Goal: Information Seeking & Learning: Learn about a topic

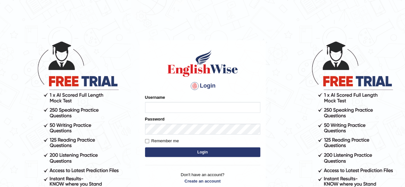
type input "RR12345"
click at [189, 153] on button "Login" at bounding box center [202, 152] width 115 height 10
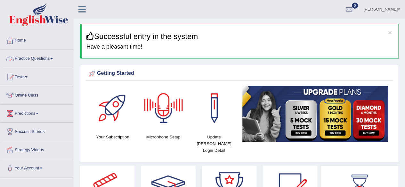
click at [60, 58] on link "Practice Questions" at bounding box center [36, 58] width 73 height 16
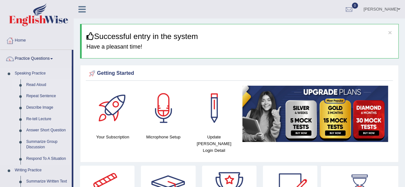
click at [40, 84] on link "Read Aloud" at bounding box center [47, 85] width 48 height 12
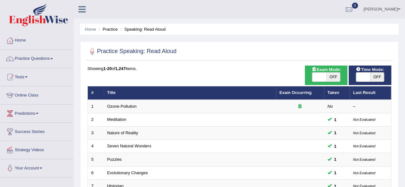
click at [370, 76] on span "OFF" at bounding box center [377, 77] width 14 height 9
checkbox input "true"
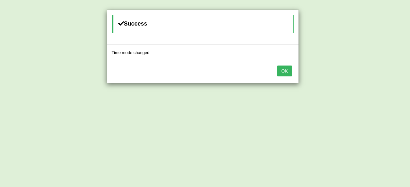
click at [291, 67] on button "OK" at bounding box center [284, 71] width 15 height 11
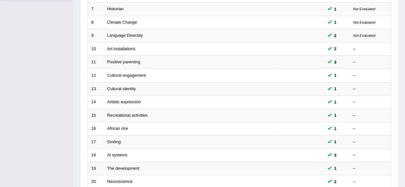
scroll to position [233, 0]
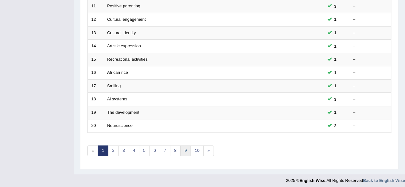
click at [186, 149] on link "9" at bounding box center [185, 151] width 11 height 11
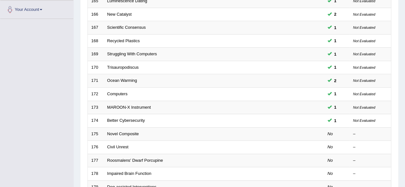
scroll to position [233, 0]
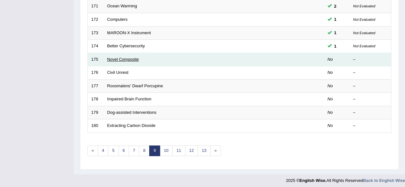
click at [121, 57] on link "Novel Composite" at bounding box center [123, 59] width 32 height 5
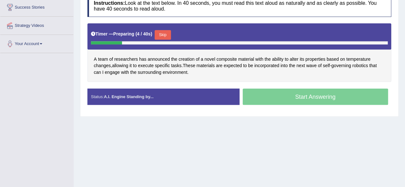
scroll to position [148, 0]
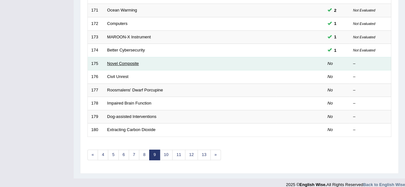
click at [129, 61] on link "Novel Composite" at bounding box center [123, 63] width 32 height 5
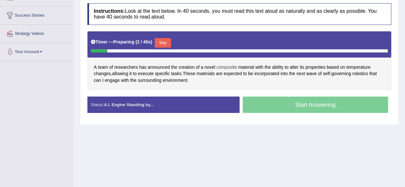
click at [233, 66] on span "composite" at bounding box center [226, 67] width 20 height 7
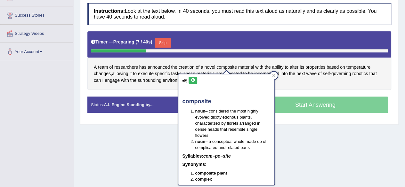
click at [190, 79] on icon at bounding box center [192, 80] width 5 height 4
click at [381, 55] on div "Timer — Preparing ( 11 / 40s ) Skip" at bounding box center [239, 44] width 304 height 26
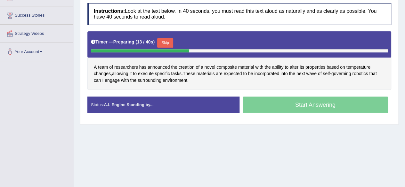
click at [163, 42] on button "Skip" at bounding box center [165, 43] width 16 height 10
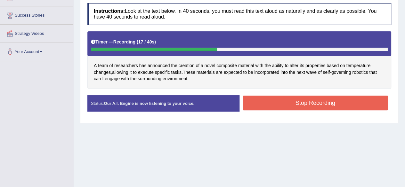
click at [264, 105] on button "Stop Recording" at bounding box center [316, 103] width 146 height 15
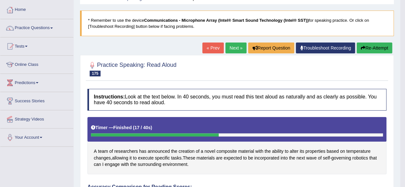
scroll to position [30, 0]
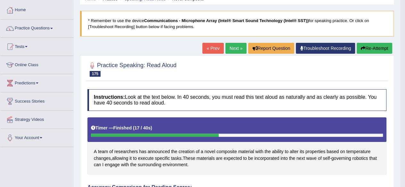
click at [230, 48] on link "Next »" at bounding box center [235, 48] width 21 height 11
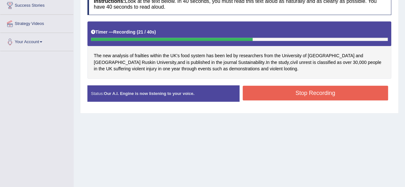
click at [266, 92] on button "Stop Recording" at bounding box center [316, 93] width 146 height 15
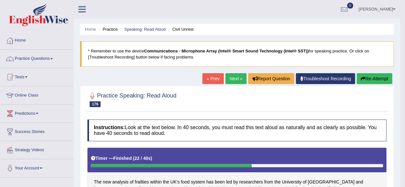
click at [235, 74] on link "Next »" at bounding box center [235, 78] width 21 height 11
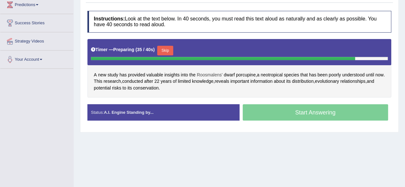
click at [217, 75] on span "Roosmalens'" at bounding box center [209, 75] width 26 height 7
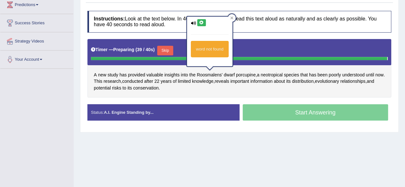
click at [261, 34] on div "Instructions: Look at the text below. In 40 seconds, you must read this text al…" at bounding box center [239, 68] width 307 height 121
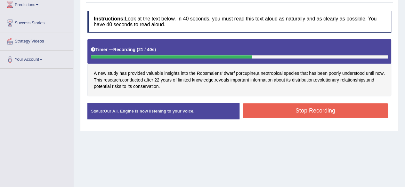
click at [266, 111] on button "Stop Recording" at bounding box center [316, 110] width 146 height 15
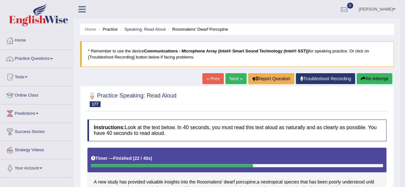
click at [376, 78] on button "Re-Attempt" at bounding box center [374, 78] width 36 height 11
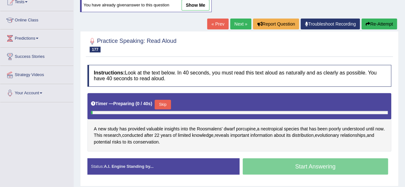
scroll to position [76, 0]
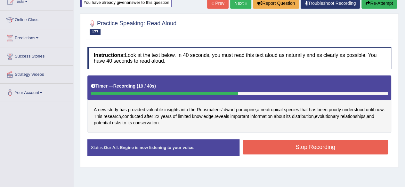
click at [298, 149] on button "Stop Recording" at bounding box center [316, 147] width 146 height 15
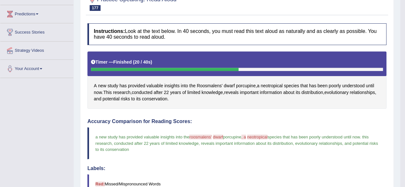
scroll to position [43, 0]
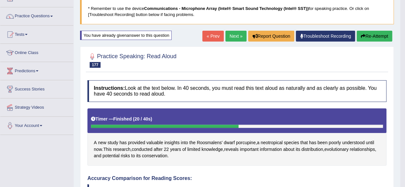
click at [231, 37] on link "Next »" at bounding box center [235, 36] width 21 height 11
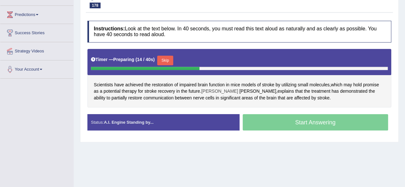
click at [211, 91] on span "[PERSON_NAME]" at bounding box center [219, 91] width 37 height 7
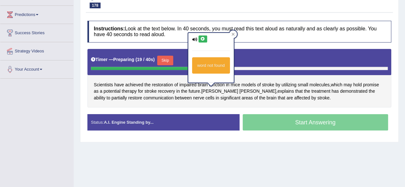
click at [203, 41] on button at bounding box center [202, 39] width 9 height 7
click at [239, 88] on span "[PERSON_NAME]" at bounding box center [257, 91] width 37 height 7
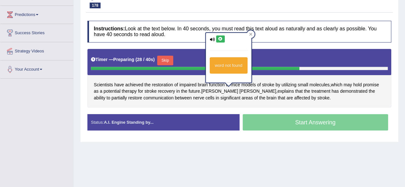
click at [219, 40] on icon at bounding box center [220, 39] width 5 height 4
click at [278, 55] on div "Timer — Preparing ( 32 / 40s ) Skip" at bounding box center [239, 60] width 297 height 13
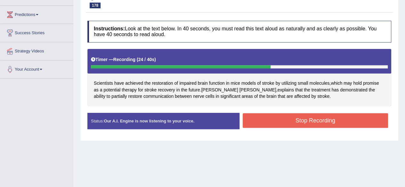
click at [270, 120] on button "Stop Recording" at bounding box center [316, 120] width 146 height 15
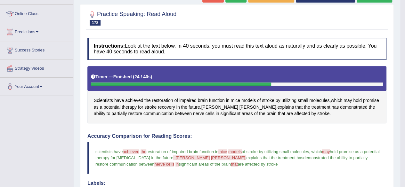
scroll to position [72, 0]
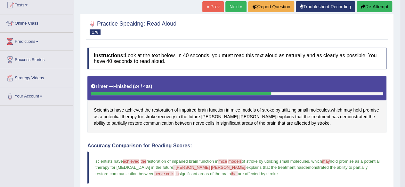
click at [376, 4] on button "Re-Attempt" at bounding box center [374, 6] width 36 height 11
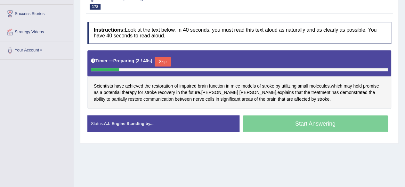
click at [166, 60] on button "Skip" at bounding box center [163, 62] width 16 height 10
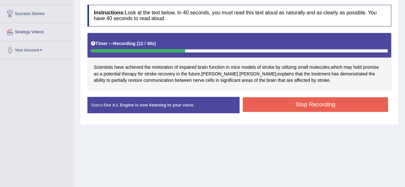
click at [361, 76] on div "Scientists have achieved the restoration of impaired brain function in mice mod…" at bounding box center [239, 61] width 304 height 57
click at [271, 102] on button "Stop Recording" at bounding box center [316, 104] width 146 height 15
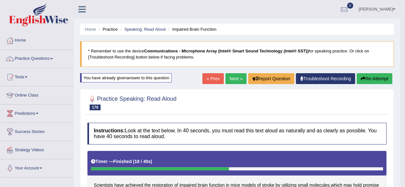
click at [236, 77] on link "Next »" at bounding box center [235, 78] width 21 height 11
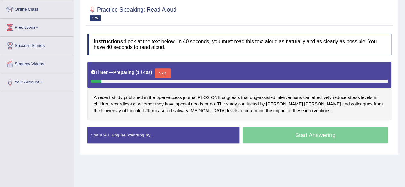
scroll to position [86, 0]
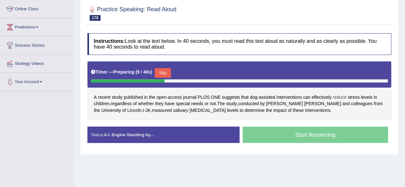
drag, startPoint x: 307, startPoint y: 97, endPoint x: 344, endPoint y: 95, distance: 37.2
click at [344, 95] on div "A recent study published in the open - access journal PLOS ONE suggests that do…" at bounding box center [239, 90] width 304 height 59
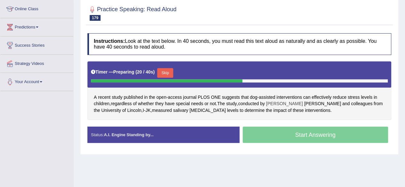
click at [279, 101] on span "Kerstin" at bounding box center [284, 103] width 37 height 7
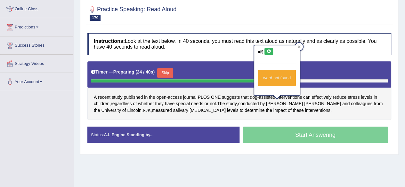
click at [270, 48] on div "word not found" at bounding box center [276, 70] width 45 height 50
click at [266, 51] on icon at bounding box center [268, 52] width 5 height 4
click at [312, 49] on h4 "Instructions: Look at the text below. In 40 seconds, you must read this text al…" at bounding box center [239, 43] width 304 height 21
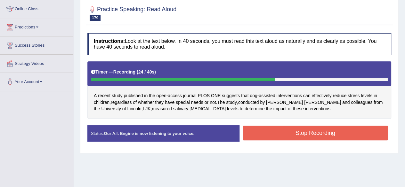
click at [269, 129] on button "Stop Recording" at bounding box center [316, 133] width 146 height 15
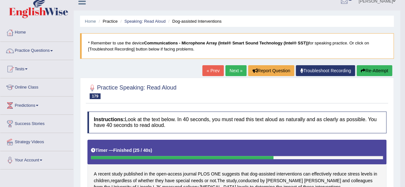
scroll to position [0, 0]
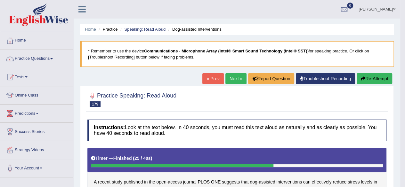
click at [235, 80] on link "Next »" at bounding box center [235, 78] width 21 height 11
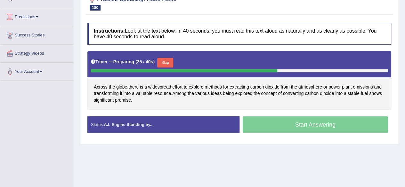
click at [163, 65] on button "Skip" at bounding box center [165, 63] width 16 height 10
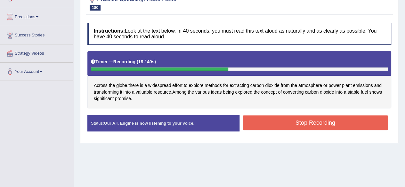
click at [284, 119] on button "Stop Recording" at bounding box center [316, 123] width 146 height 15
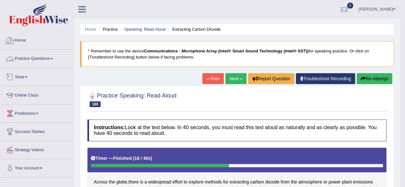
click at [37, 55] on link "Practice Questions" at bounding box center [36, 58] width 73 height 16
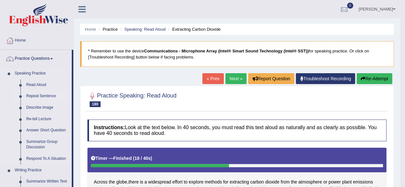
click at [40, 96] on link "Repeat Sentence" at bounding box center [47, 97] width 48 height 12
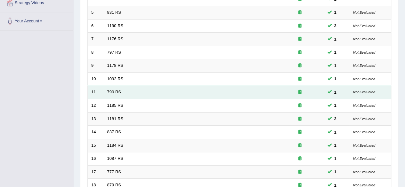
scroll to position [233, 0]
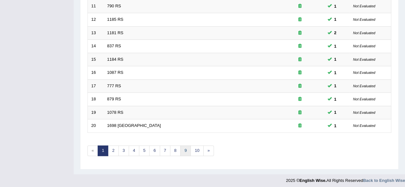
click at [184, 146] on link "9" at bounding box center [185, 151] width 11 height 11
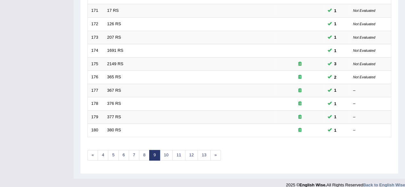
scroll to position [233, 0]
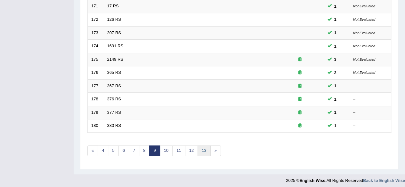
click at [197, 151] on link "13" at bounding box center [203, 151] width 13 height 11
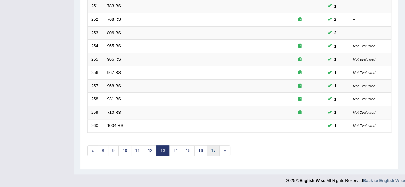
click at [207, 150] on link "17" at bounding box center [213, 151] width 13 height 11
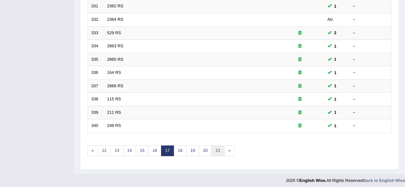
click at [214, 148] on link "21" at bounding box center [217, 151] width 13 height 11
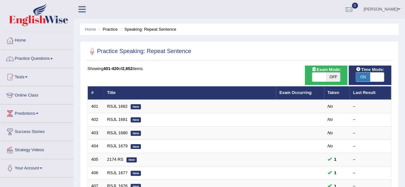
scroll to position [233, 0]
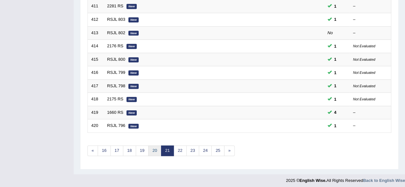
click at [155, 146] on link "20" at bounding box center [154, 151] width 13 height 11
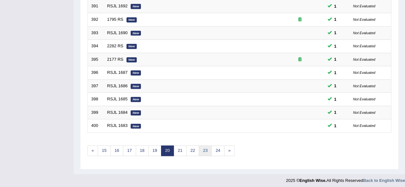
click at [202, 148] on link "23" at bounding box center [205, 151] width 13 height 11
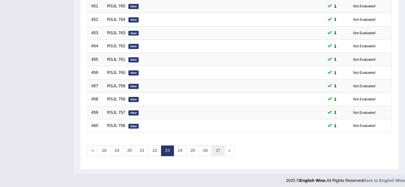
click at [216, 148] on link "27" at bounding box center [217, 151] width 13 height 11
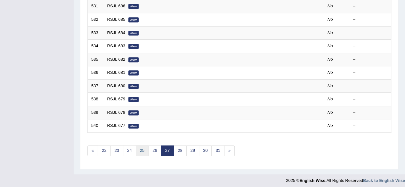
click at [146, 146] on link "25" at bounding box center [142, 151] width 13 height 11
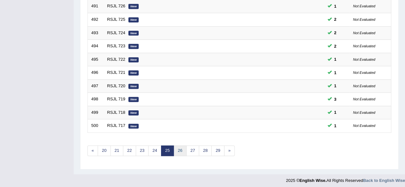
click at [180, 150] on link "26" at bounding box center [179, 151] width 13 height 11
click at [176, 146] on link "27" at bounding box center [179, 151] width 13 height 11
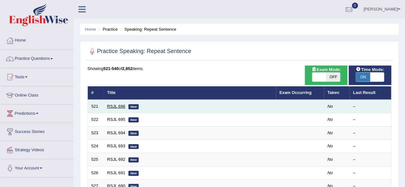
click at [113, 106] on link "RSJL 696" at bounding box center [116, 106] width 18 height 5
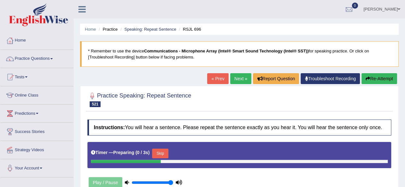
drag, startPoint x: 0, startPoint y: 0, endPoint x: 167, endPoint y: 25, distance: 168.6
click at [167, 25] on div "Home Practice Speaking: Repeat Sentence RSJL 696 * Remember to use the device C…" at bounding box center [239, 160] width 331 height 320
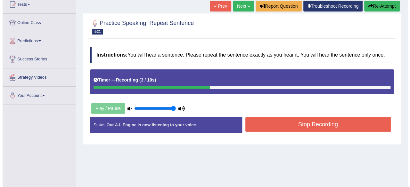
scroll to position [73, 0]
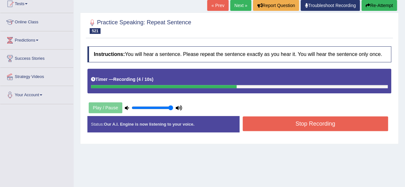
click at [266, 129] on button "Stop Recording" at bounding box center [316, 123] width 146 height 15
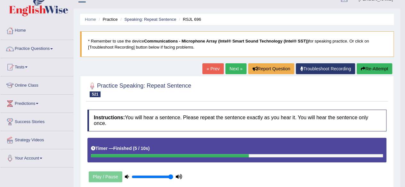
scroll to position [0, 0]
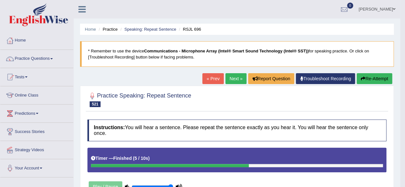
click at [378, 74] on button "Re-Attempt" at bounding box center [374, 78] width 36 height 11
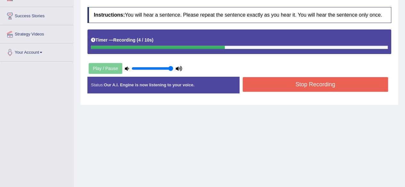
click at [277, 85] on button "Stop Recording" at bounding box center [316, 84] width 146 height 15
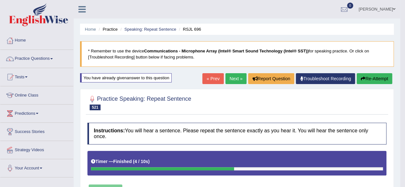
scroll to position [35, 0]
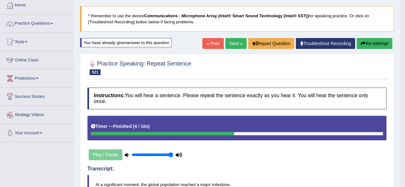
click at [366, 44] on button "Re-Attempt" at bounding box center [374, 43] width 36 height 11
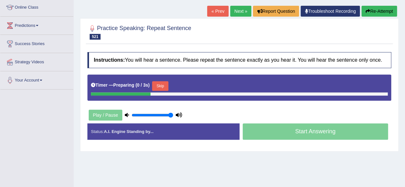
scroll to position [88, 0]
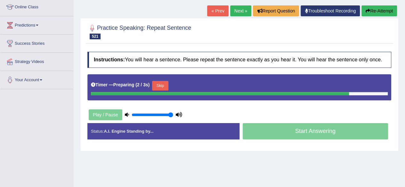
click at [163, 86] on button "Skip" at bounding box center [160, 86] width 16 height 10
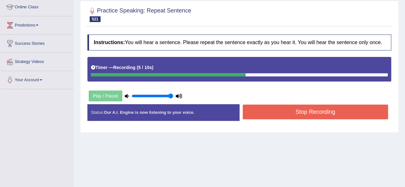
click at [273, 112] on button "Stop Recording" at bounding box center [316, 112] width 146 height 15
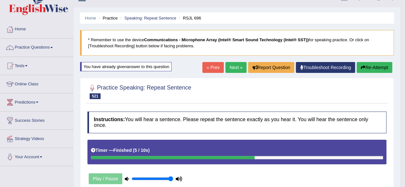
scroll to position [0, 0]
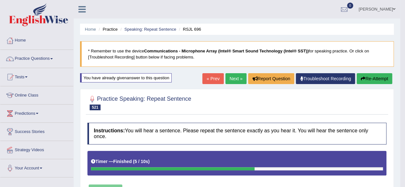
click at [228, 78] on link "Next »" at bounding box center [235, 78] width 21 height 11
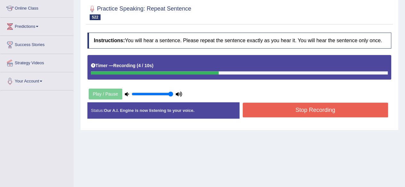
click at [265, 112] on button "Stop Recording" at bounding box center [316, 110] width 146 height 15
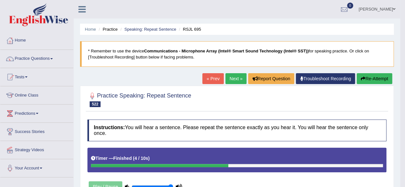
click at [371, 80] on button "Re-Attempt" at bounding box center [374, 78] width 36 height 11
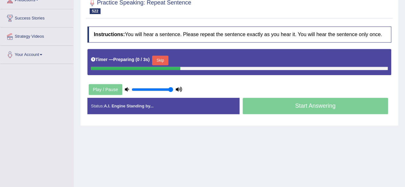
scroll to position [117, 0]
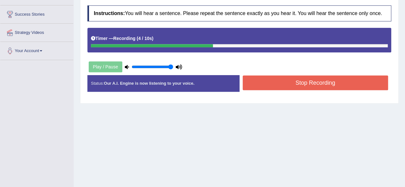
click at [281, 79] on button "Stop Recording" at bounding box center [316, 83] width 146 height 15
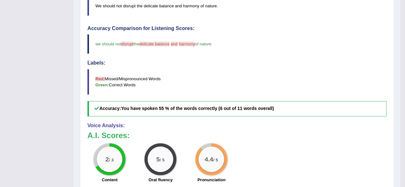
scroll to position [64, 0]
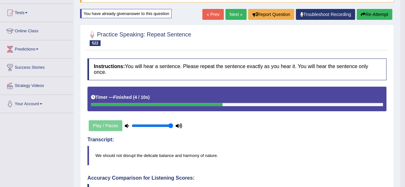
click at [370, 12] on button "Re-Attempt" at bounding box center [374, 14] width 36 height 11
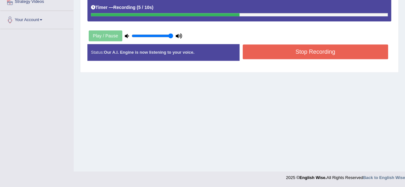
click at [309, 51] on button "Stop Recording" at bounding box center [316, 51] width 146 height 15
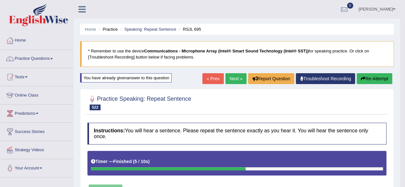
click at [229, 74] on link "Next »" at bounding box center [235, 78] width 21 height 11
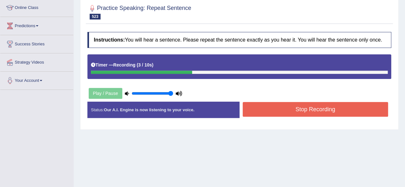
click at [276, 110] on button "Stop Recording" at bounding box center [316, 109] width 146 height 15
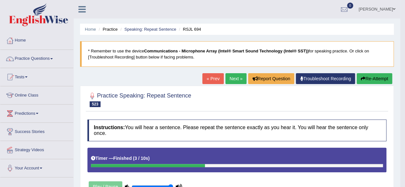
click at [236, 77] on link "Next »" at bounding box center [235, 78] width 21 height 11
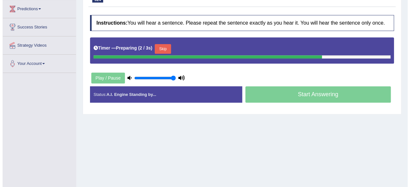
scroll to position [105, 0]
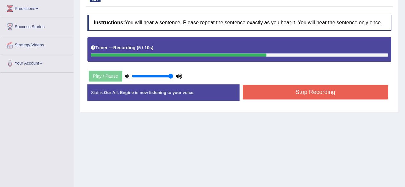
click at [294, 93] on button "Stop Recording" at bounding box center [316, 92] width 146 height 15
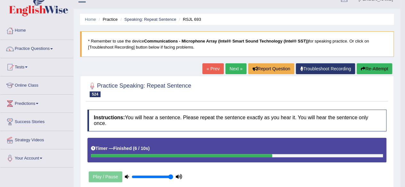
scroll to position [9, 0]
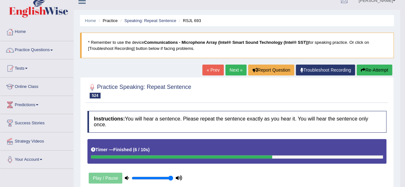
click at [377, 69] on button "Re-Attempt" at bounding box center [374, 70] width 36 height 11
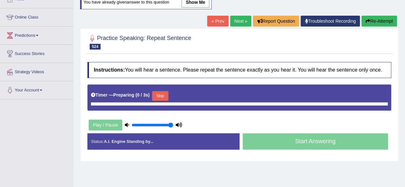
scroll to position [78, 0]
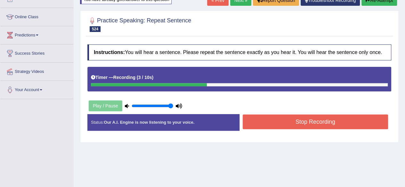
click at [303, 118] on button "Stop Recording" at bounding box center [316, 122] width 146 height 15
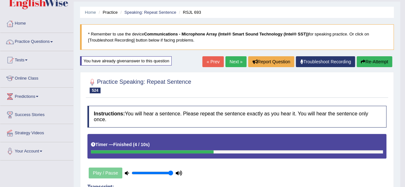
scroll to position [0, 0]
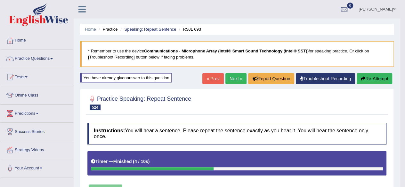
click at [228, 77] on link "Next »" at bounding box center [235, 78] width 21 height 11
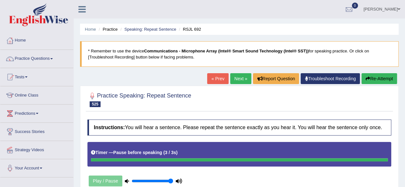
click at [375, 79] on button "Re-Attempt" at bounding box center [379, 78] width 36 height 11
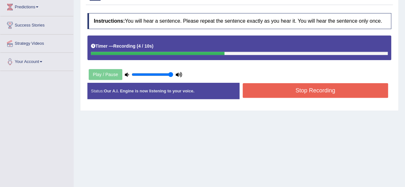
click at [253, 91] on button "Stop Recording" at bounding box center [316, 90] width 146 height 15
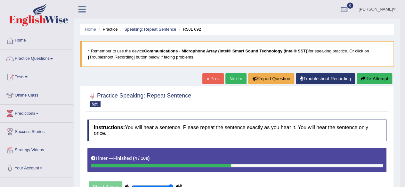
click at [386, 78] on button "Re-Attempt" at bounding box center [374, 78] width 36 height 11
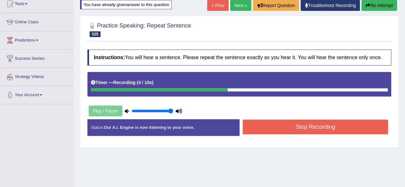
click at [280, 129] on button "Stop Recording" at bounding box center [316, 127] width 146 height 15
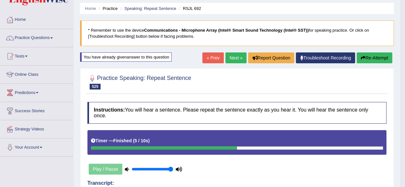
scroll to position [18, 0]
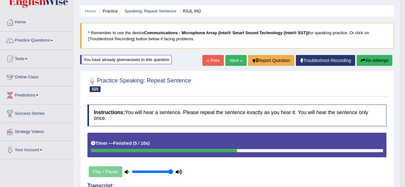
click at [367, 60] on button "Re-Attempt" at bounding box center [374, 60] width 36 height 11
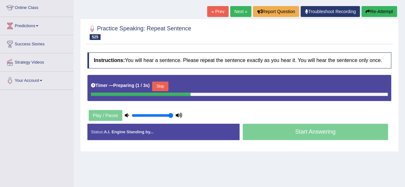
scroll to position [88, 0]
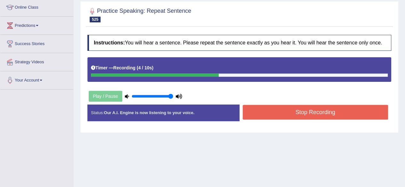
click at [288, 110] on button "Stop Recording" at bounding box center [316, 112] width 146 height 15
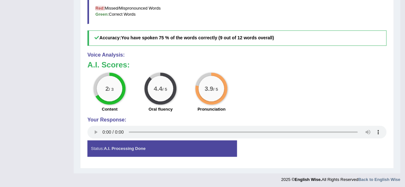
scroll to position [0, 0]
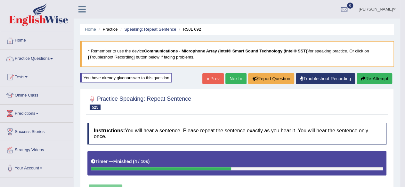
click at [235, 82] on link "Next »" at bounding box center [235, 78] width 21 height 11
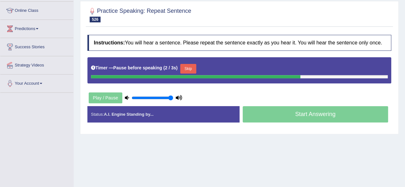
scroll to position [86, 0]
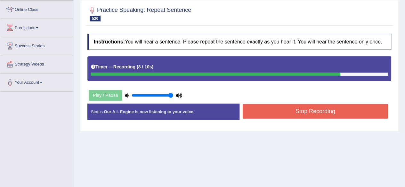
click at [259, 116] on button "Stop Recording" at bounding box center [316, 111] width 146 height 15
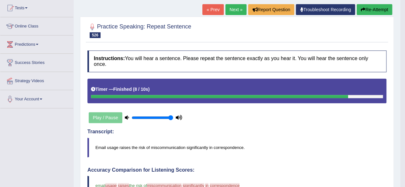
scroll to position [68, 0]
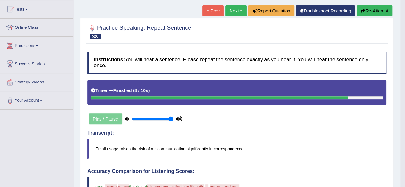
click at [380, 11] on button "Re-Attempt" at bounding box center [374, 10] width 36 height 11
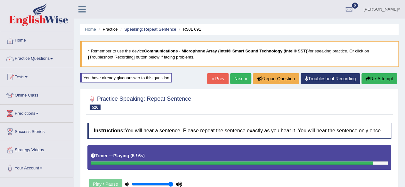
click at [373, 76] on button "Re-Attempt" at bounding box center [379, 78] width 36 height 11
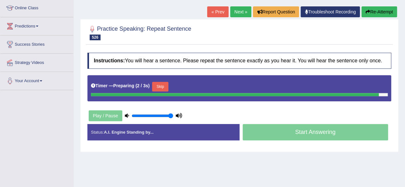
scroll to position [88, 0]
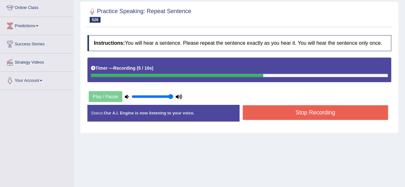
click at [281, 110] on button "Stop Recording" at bounding box center [316, 112] width 146 height 15
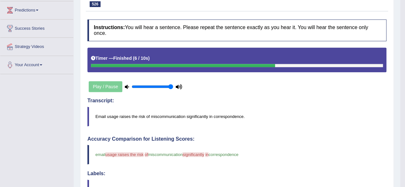
scroll to position [0, 0]
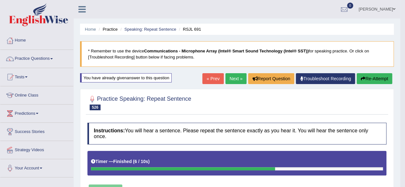
click at [379, 75] on button "Re-Attempt" at bounding box center [374, 78] width 36 height 11
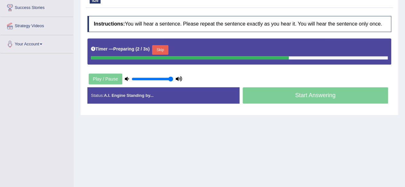
scroll to position [124, 0]
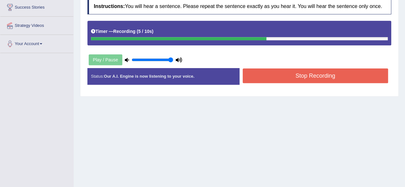
click at [327, 73] on button "Stop Recording" at bounding box center [316, 75] width 146 height 15
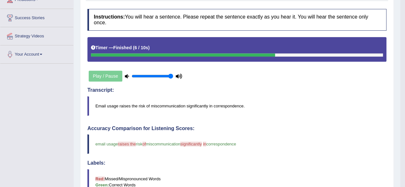
scroll to position [73, 0]
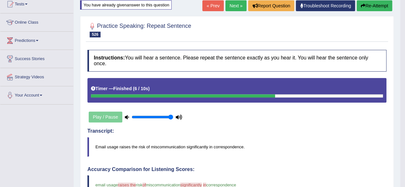
click at [376, 5] on button "Re-Attempt" at bounding box center [374, 5] width 36 height 11
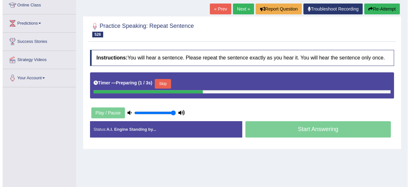
scroll to position [88, 0]
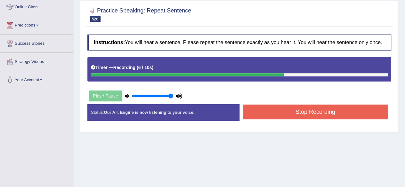
click at [273, 116] on button "Stop Recording" at bounding box center [316, 112] width 146 height 15
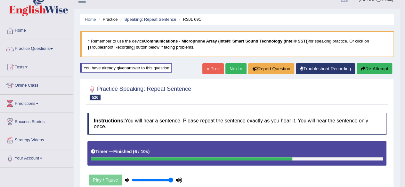
scroll to position [0, 0]
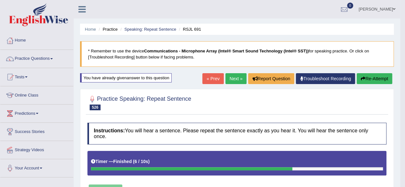
click at [235, 76] on link "Next »" at bounding box center [235, 78] width 21 height 11
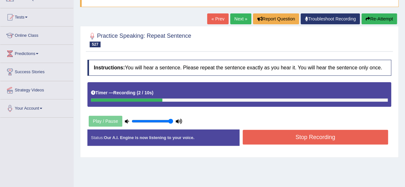
drag, startPoint x: 0, startPoint y: 0, endPoint x: 262, endPoint y: 124, distance: 290.4
click at [262, 124] on div "Instructions: You will hear a sentence. Please repeat the sentence exactly as y…" at bounding box center [239, 106] width 307 height 98
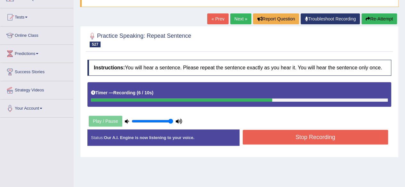
click at [285, 136] on button "Stop Recording" at bounding box center [316, 137] width 146 height 15
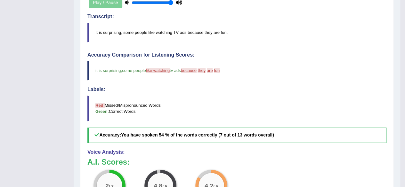
scroll to position [185, 0]
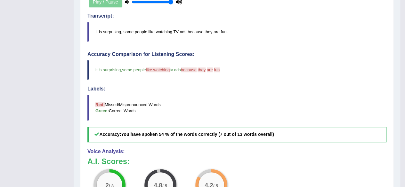
click at [301, 80] on div "Accuracy Comparison for Listening Scores: it is surprising , that some people l…" at bounding box center [236, 97] width 299 height 91
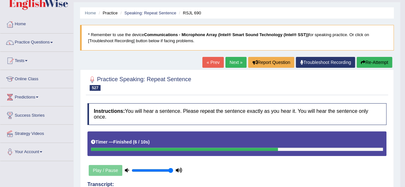
scroll to position [16, 0]
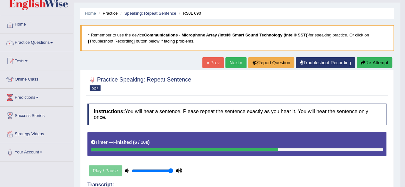
click at [229, 64] on link "Next »" at bounding box center [235, 62] width 21 height 11
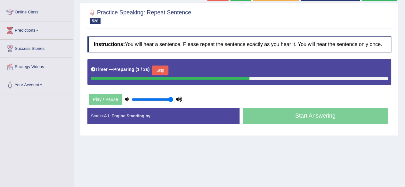
scroll to position [84, 0]
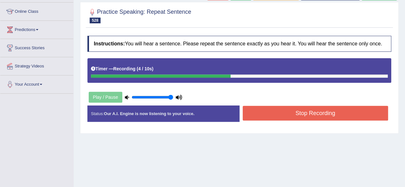
click at [262, 113] on button "Stop Recording" at bounding box center [316, 113] width 146 height 15
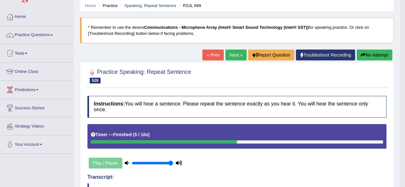
scroll to position [23, 0]
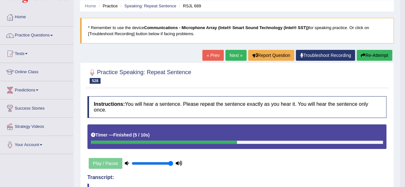
click at [362, 56] on icon "button" at bounding box center [363, 55] width 4 height 4
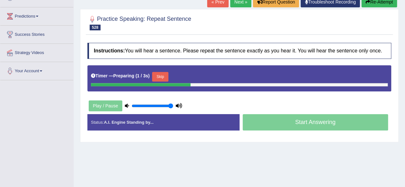
scroll to position [98, 0]
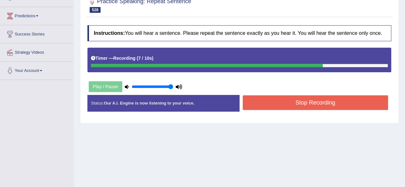
click at [274, 101] on button "Stop Recording" at bounding box center [316, 102] width 146 height 15
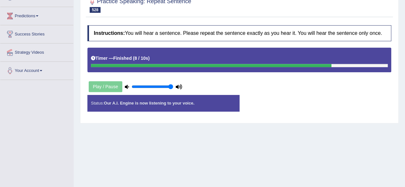
click at [274, 101] on div "Status: Our A.I. Engine is now listening to your voice. Start Answering Stop Re…" at bounding box center [239, 106] width 304 height 23
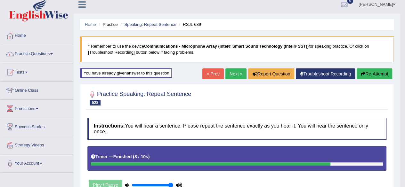
scroll to position [0, 0]
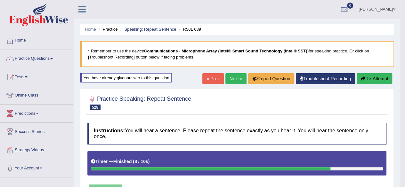
click at [379, 77] on button "Re-Attempt" at bounding box center [374, 78] width 36 height 11
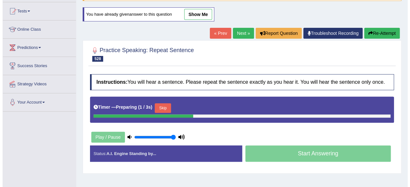
scroll to position [67, 0]
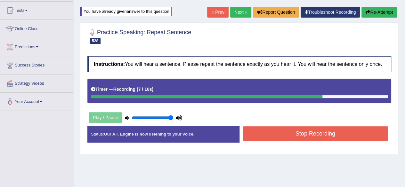
click at [317, 139] on button "Stop Recording" at bounding box center [316, 133] width 146 height 15
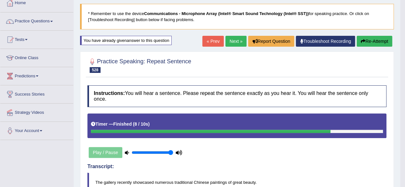
scroll to position [28, 0]
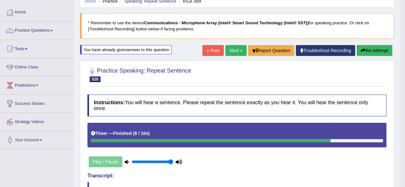
click at [233, 52] on link "Next »" at bounding box center [235, 50] width 21 height 11
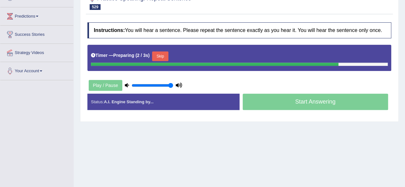
scroll to position [99, 0]
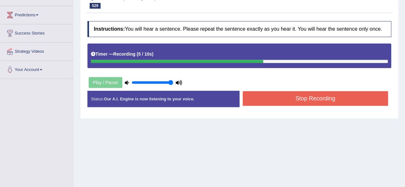
click at [296, 100] on button "Stop Recording" at bounding box center [316, 98] width 146 height 15
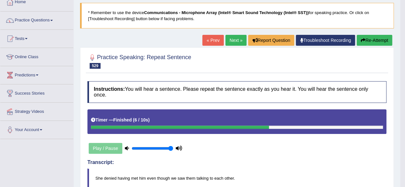
scroll to position [37, 0]
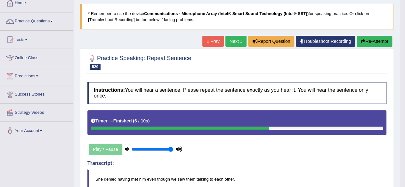
click at [368, 42] on button "Re-Attempt" at bounding box center [374, 41] width 36 height 11
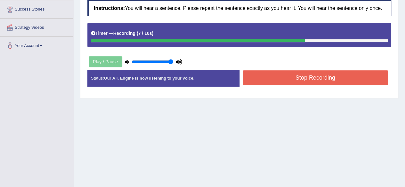
click at [267, 79] on button "Stop Recording" at bounding box center [316, 77] width 146 height 15
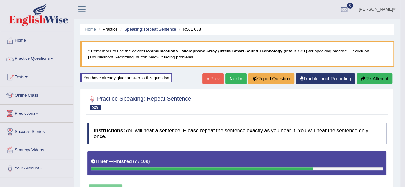
click at [228, 79] on link "Next »" at bounding box center [235, 78] width 21 height 11
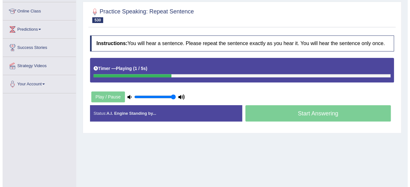
scroll to position [87, 0]
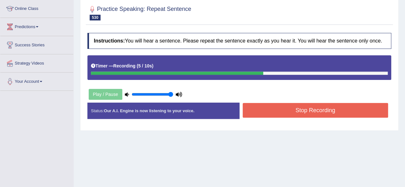
click at [281, 107] on button "Stop Recording" at bounding box center [316, 110] width 146 height 15
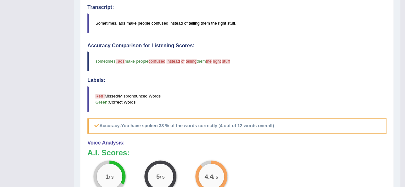
scroll to position [23, 0]
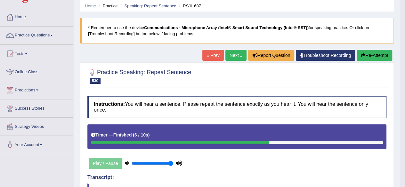
click at [374, 55] on button "Re-Attempt" at bounding box center [374, 55] width 36 height 11
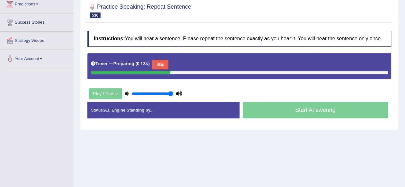
scroll to position [111, 0]
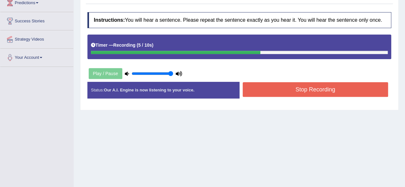
click at [289, 86] on button "Stop Recording" at bounding box center [316, 89] width 146 height 15
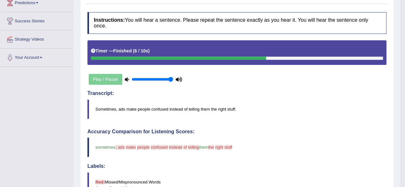
scroll to position [0, 0]
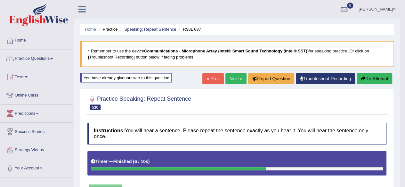
click at [377, 76] on button "Re-Attempt" at bounding box center [374, 78] width 36 height 11
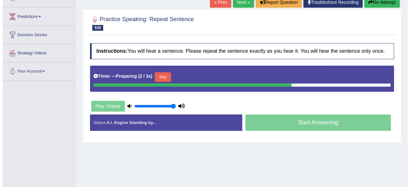
scroll to position [98, 0]
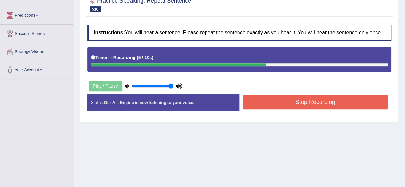
click at [301, 98] on button "Stop Recording" at bounding box center [316, 102] width 146 height 15
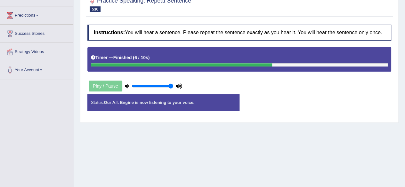
click at [301, 98] on div "Status: Our A.I. Engine is now listening to your voice. Start Answering Stop Re…" at bounding box center [239, 105] width 304 height 23
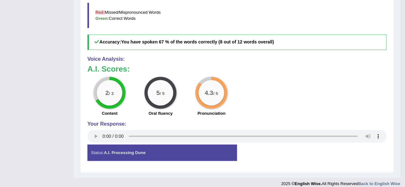
scroll to position [0, 0]
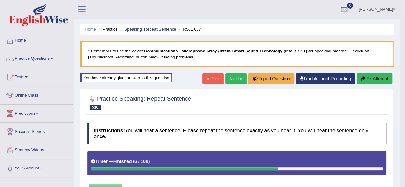
click at [231, 78] on link "Next »" at bounding box center [235, 78] width 21 height 11
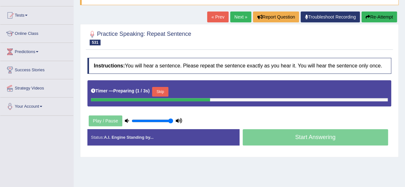
scroll to position [56, 0]
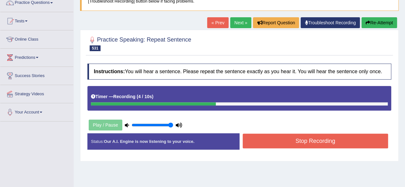
click at [260, 144] on button "Stop Recording" at bounding box center [316, 141] width 146 height 15
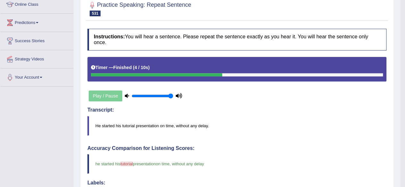
scroll to position [0, 0]
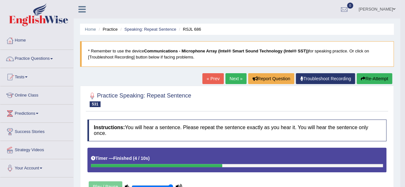
click at [237, 77] on link "Next »" at bounding box center [235, 78] width 21 height 11
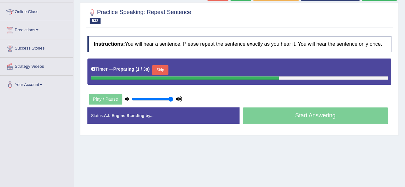
scroll to position [85, 0]
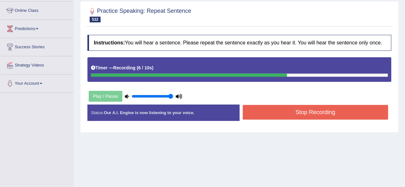
click at [288, 105] on button "Stop Recording" at bounding box center [316, 112] width 146 height 15
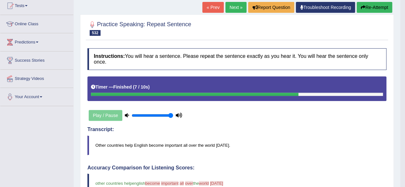
scroll to position [0, 0]
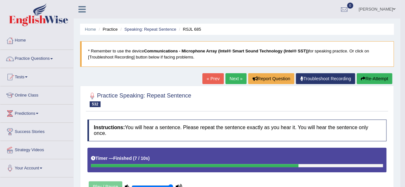
click at [372, 74] on button "Re-Attempt" at bounding box center [374, 78] width 36 height 11
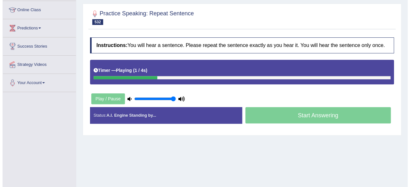
scroll to position [86, 0]
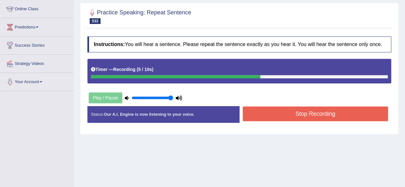
click at [290, 110] on button "Stop Recording" at bounding box center [316, 114] width 146 height 15
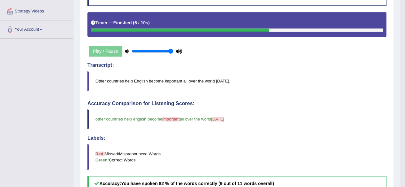
scroll to position [0, 0]
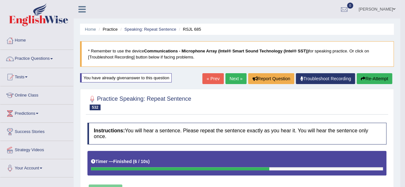
click at [239, 78] on link "Next »" at bounding box center [235, 78] width 21 height 11
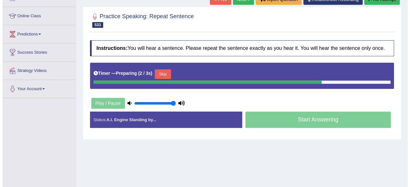
scroll to position [80, 0]
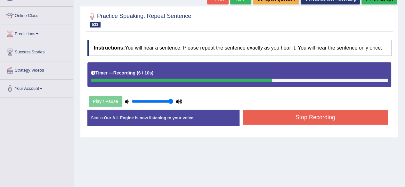
click at [273, 117] on button "Stop Recording" at bounding box center [316, 117] width 146 height 15
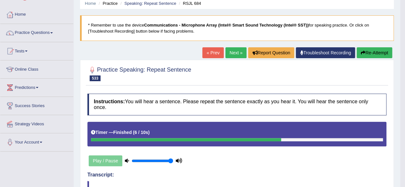
scroll to position [0, 0]
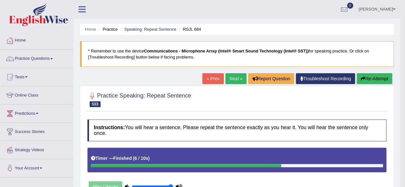
click at [363, 74] on button "Re-Attempt" at bounding box center [374, 78] width 36 height 11
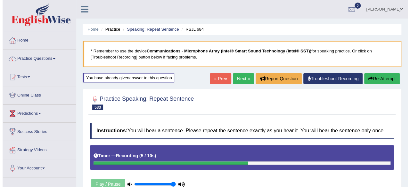
scroll to position [72, 0]
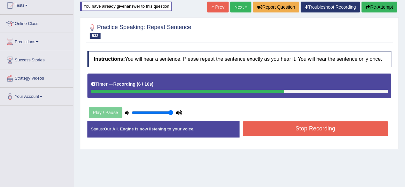
click at [306, 132] on button "Stop Recording" at bounding box center [316, 128] width 146 height 15
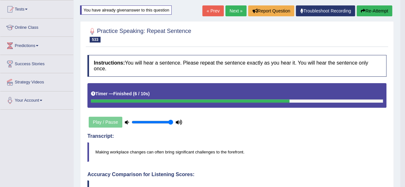
scroll to position [0, 0]
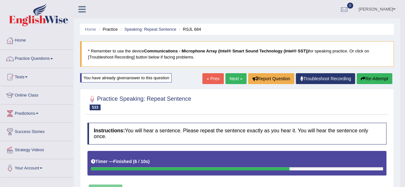
click at [236, 75] on link "Next »" at bounding box center [235, 78] width 21 height 11
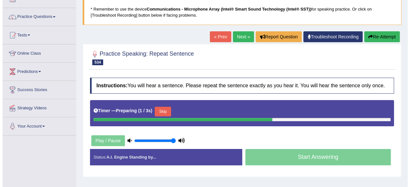
scroll to position [43, 0]
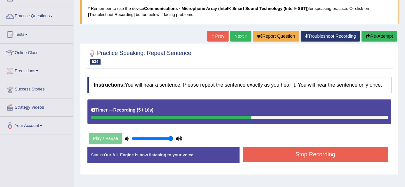
click at [290, 157] on button "Stop Recording" at bounding box center [316, 154] width 146 height 15
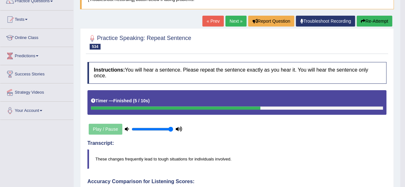
scroll to position [31, 0]
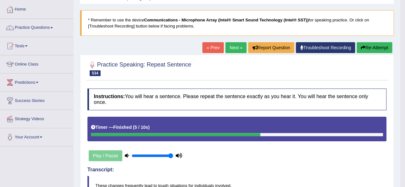
click at [379, 48] on button "Re-Attempt" at bounding box center [374, 47] width 36 height 11
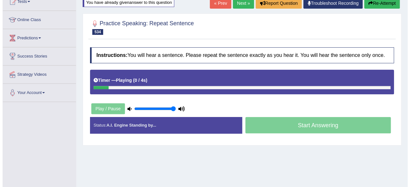
scroll to position [76, 0]
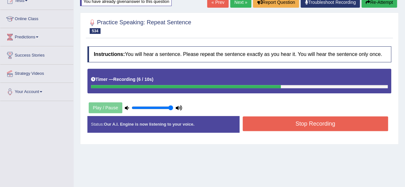
click at [301, 124] on button "Stop Recording" at bounding box center [316, 123] width 146 height 15
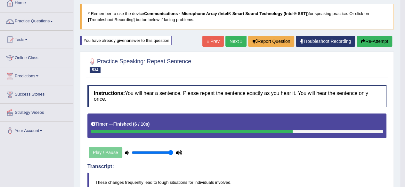
scroll to position [0, 0]
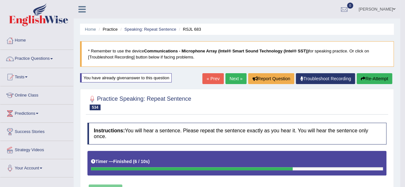
click at [367, 79] on button "Re-Attempt" at bounding box center [374, 78] width 36 height 11
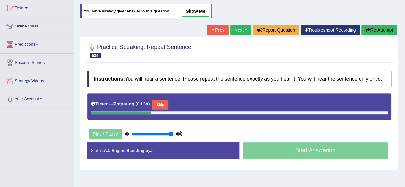
scroll to position [95, 0]
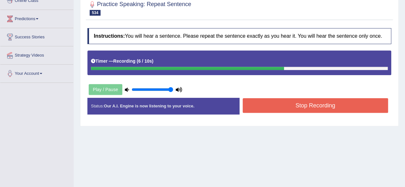
click at [287, 106] on button "Stop Recording" at bounding box center [316, 105] width 146 height 15
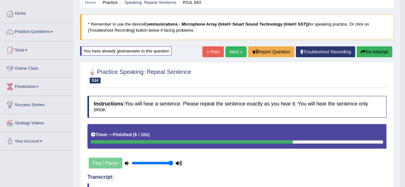
scroll to position [27, 0]
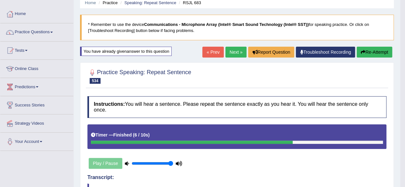
click at [371, 53] on button "Re-Attempt" at bounding box center [374, 52] width 36 height 11
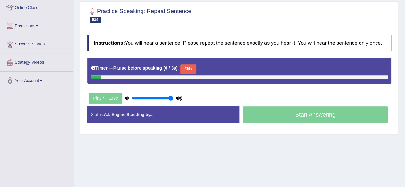
scroll to position [91, 0]
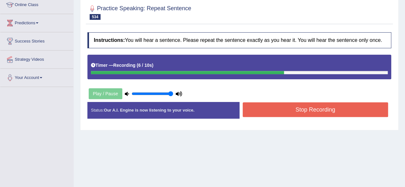
click at [284, 108] on button "Stop Recording" at bounding box center [316, 109] width 146 height 15
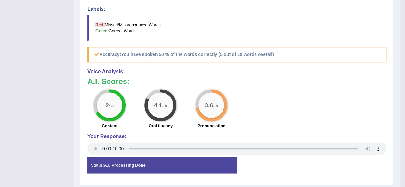
scroll to position [0, 0]
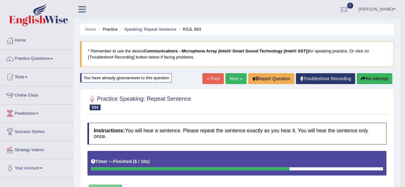
click at [233, 79] on link "Next »" at bounding box center [235, 78] width 21 height 11
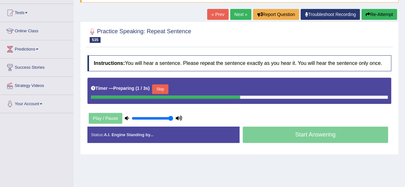
scroll to position [65, 0]
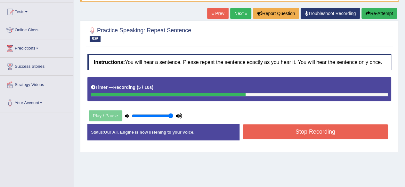
click at [298, 130] on button "Stop Recording" at bounding box center [316, 131] width 146 height 15
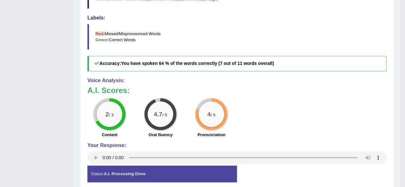
scroll to position [0, 0]
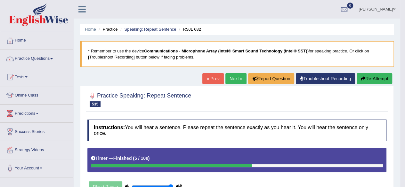
click at [232, 76] on link "Next »" at bounding box center [235, 78] width 21 height 11
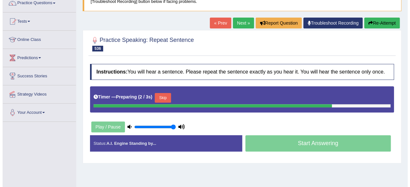
scroll to position [56, 0]
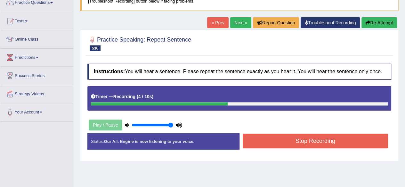
click at [294, 142] on button "Stop Recording" at bounding box center [316, 141] width 146 height 15
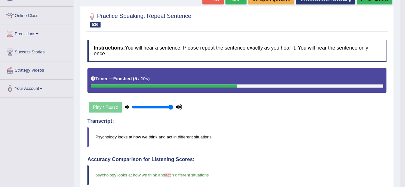
scroll to position [0, 0]
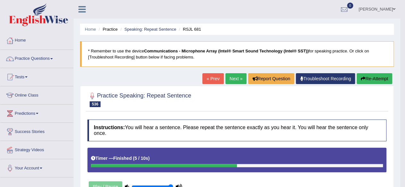
click at [234, 77] on link "Next »" at bounding box center [235, 78] width 21 height 11
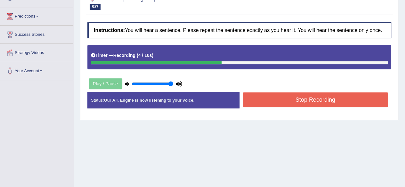
click at [278, 106] on button "Stop Recording" at bounding box center [316, 99] width 146 height 15
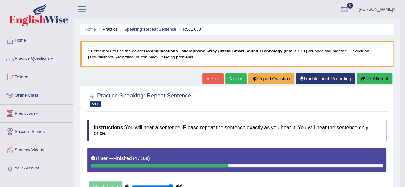
click at [370, 80] on button "Re-Attempt" at bounding box center [374, 78] width 36 height 11
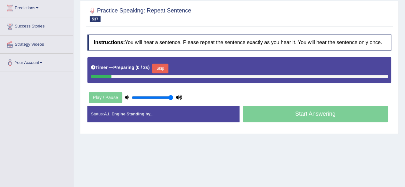
scroll to position [110, 0]
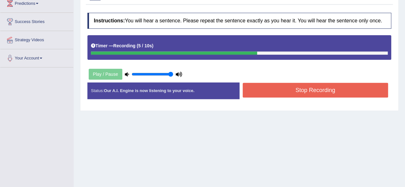
click at [277, 92] on button "Stop Recording" at bounding box center [316, 90] width 146 height 15
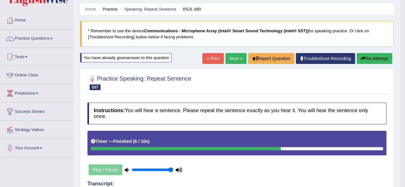
scroll to position [0, 0]
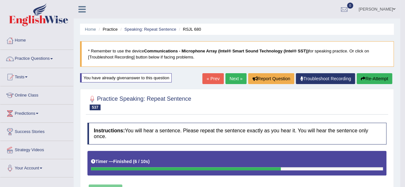
click at [233, 76] on link "Next »" at bounding box center [235, 78] width 21 height 11
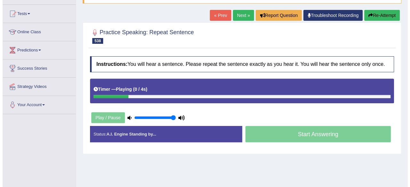
scroll to position [64, 0]
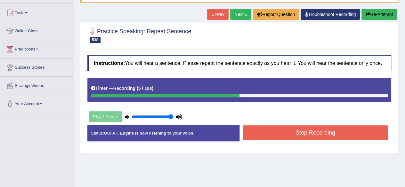
click at [267, 130] on button "Stop Recording" at bounding box center [316, 132] width 146 height 15
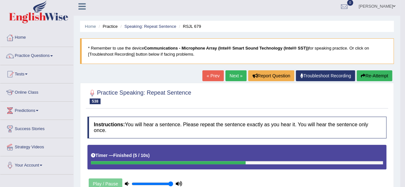
scroll to position [0, 0]
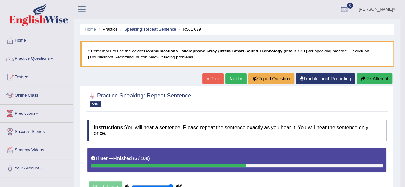
click at [238, 78] on link "Next »" at bounding box center [235, 78] width 21 height 11
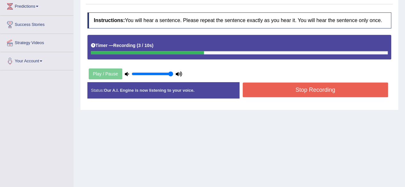
click at [269, 86] on button "Stop Recording" at bounding box center [316, 90] width 146 height 15
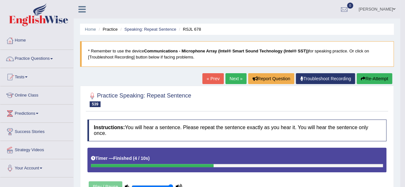
click at [234, 80] on link "Next »" at bounding box center [235, 78] width 21 height 11
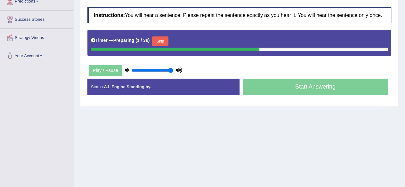
scroll to position [112, 0]
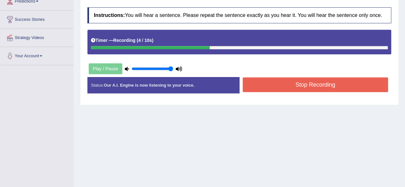
click at [308, 81] on button "Stop Recording" at bounding box center [316, 84] width 146 height 15
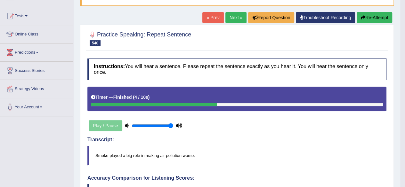
scroll to position [0, 0]
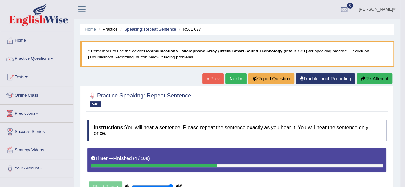
click at [226, 79] on link "Next »" at bounding box center [235, 78] width 21 height 11
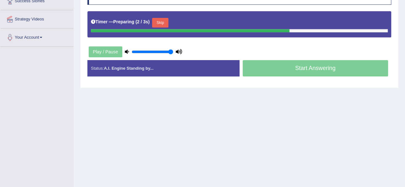
scroll to position [131, 0]
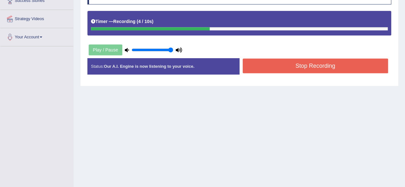
click at [291, 65] on button "Stop Recording" at bounding box center [316, 66] width 146 height 15
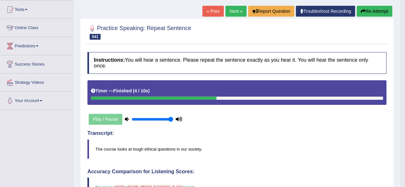
scroll to position [0, 0]
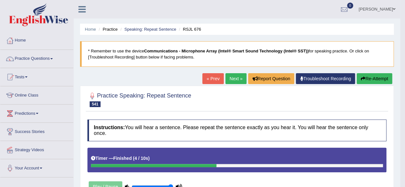
click at [361, 77] on icon "button" at bounding box center [363, 78] width 4 height 4
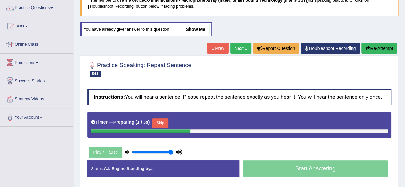
scroll to position [52, 0]
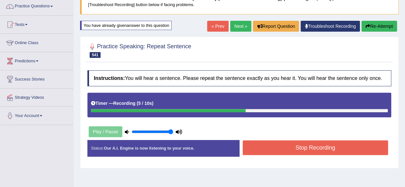
click at [249, 143] on button "Stop Recording" at bounding box center [316, 147] width 146 height 15
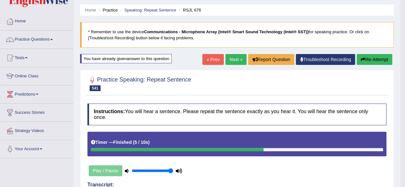
scroll to position [16, 0]
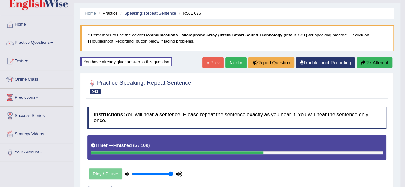
click at [368, 61] on button "Re-Attempt" at bounding box center [374, 62] width 36 height 11
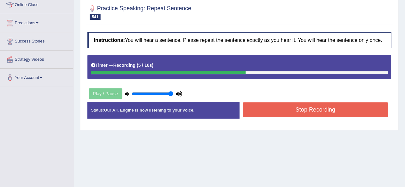
click at [293, 108] on button "Stop Recording" at bounding box center [316, 109] width 146 height 15
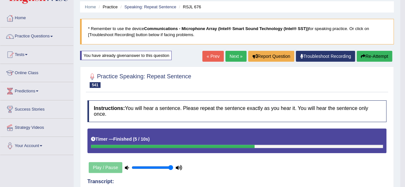
scroll to position [18, 0]
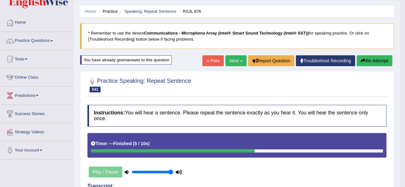
click at [239, 59] on link "Next »" at bounding box center [235, 60] width 21 height 11
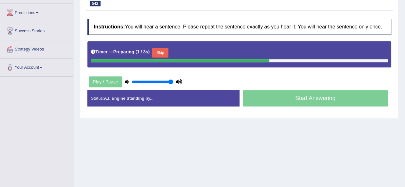
scroll to position [101, 0]
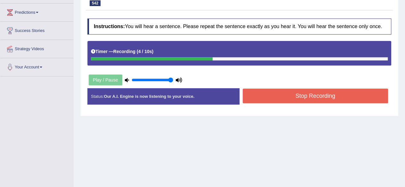
click at [285, 94] on button "Stop Recording" at bounding box center [316, 96] width 146 height 15
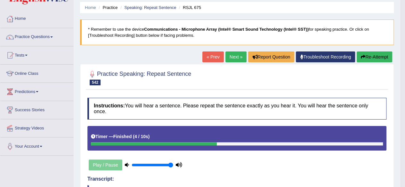
scroll to position [21, 0]
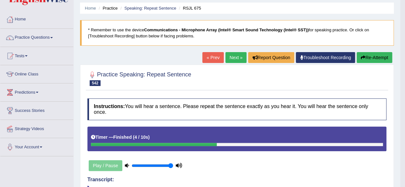
click at [383, 55] on button "Re-Attempt" at bounding box center [374, 57] width 36 height 11
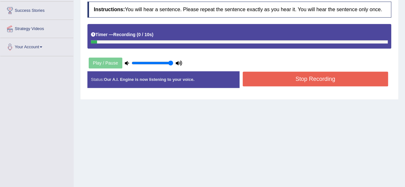
drag, startPoint x: 0, startPoint y: 0, endPoint x: 273, endPoint y: 89, distance: 286.7
click at [273, 89] on div "Home Practice Speaking: Repeat Sentence RSJL 675 * Remember to use the device C…" at bounding box center [239, 39] width 331 height 320
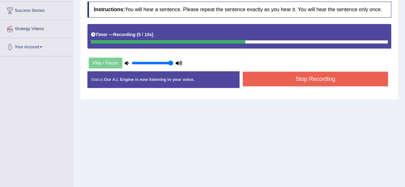
click at [289, 79] on button "Stop Recording" at bounding box center [316, 79] width 146 height 15
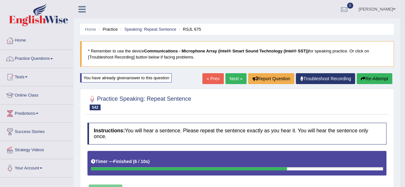
click at [234, 76] on link "Next »" at bounding box center [235, 78] width 21 height 11
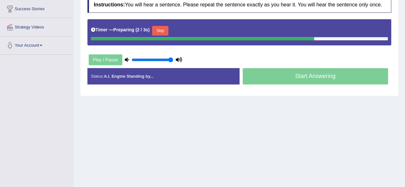
scroll to position [123, 0]
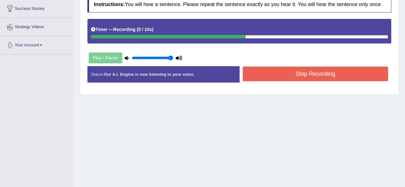
click at [307, 73] on button "Stop Recording" at bounding box center [316, 74] width 146 height 15
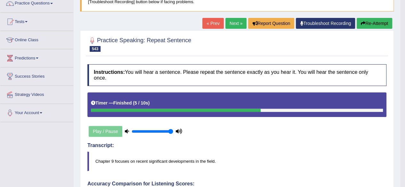
scroll to position [0, 0]
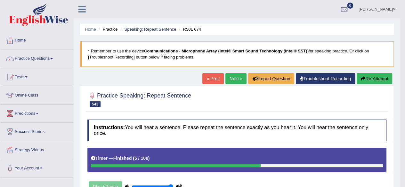
click at [379, 76] on button "Re-Attempt" at bounding box center [374, 78] width 36 height 11
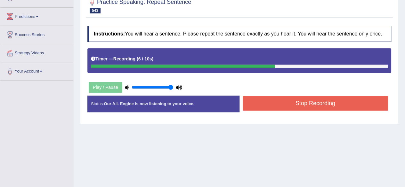
click at [289, 100] on button "Stop Recording" at bounding box center [316, 103] width 146 height 15
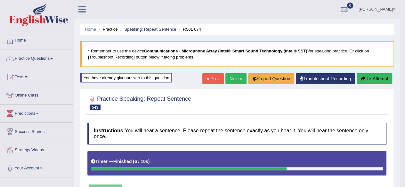
click at [236, 78] on link "Next »" at bounding box center [235, 78] width 21 height 11
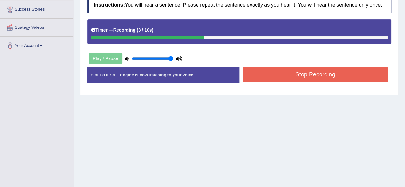
click at [319, 73] on button "Stop Recording" at bounding box center [316, 74] width 146 height 15
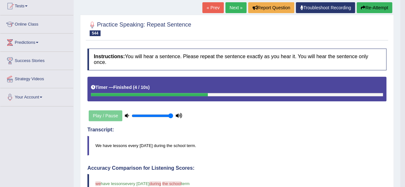
scroll to position [12, 0]
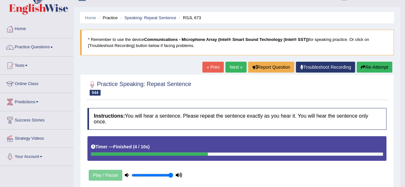
click at [237, 70] on link "Next »" at bounding box center [235, 67] width 21 height 11
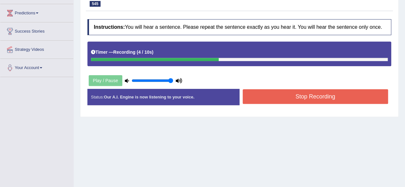
click at [292, 92] on button "Stop Recording" at bounding box center [316, 96] width 146 height 15
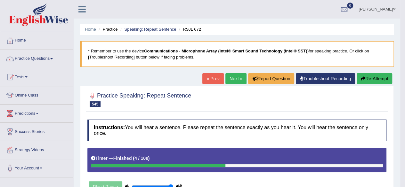
click at [235, 83] on link "Next »" at bounding box center [235, 78] width 21 height 11
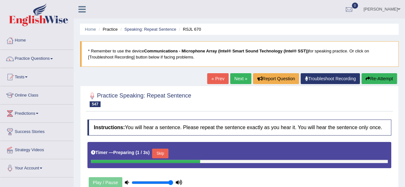
click at [218, 79] on link "« Prev" at bounding box center [217, 78] width 21 height 11
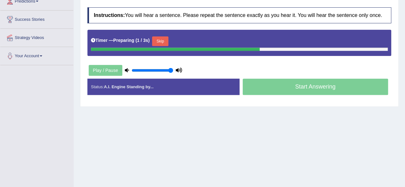
scroll to position [114, 0]
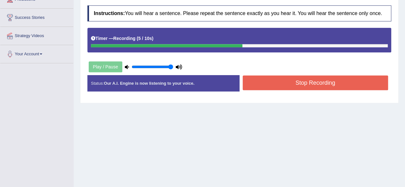
click at [287, 85] on button "Stop Recording" at bounding box center [316, 83] width 146 height 15
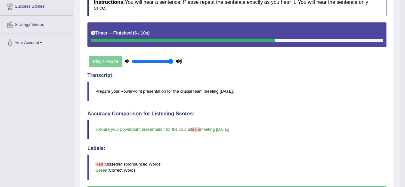
scroll to position [59, 0]
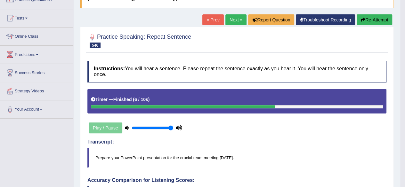
click at [235, 24] on link "Next »" at bounding box center [235, 19] width 21 height 11
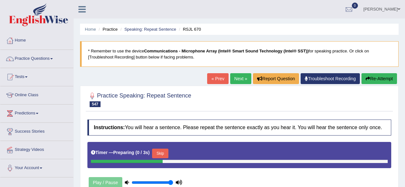
scroll to position [120, 0]
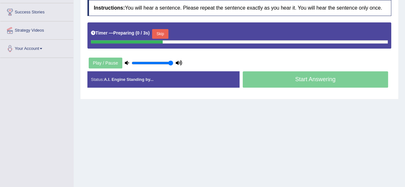
click at [212, 118] on div "Home Practice Speaking: Repeat Sentence RSJL 670 * Remember to use the device C…" at bounding box center [239, 40] width 331 height 320
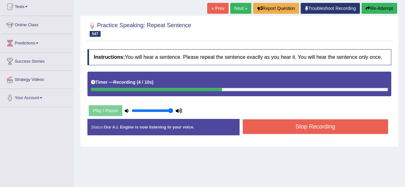
click at [260, 127] on button "Stop Recording" at bounding box center [316, 126] width 146 height 15
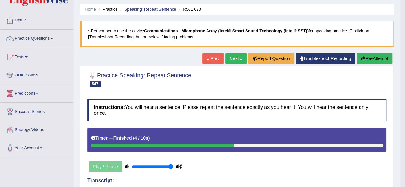
scroll to position [0, 0]
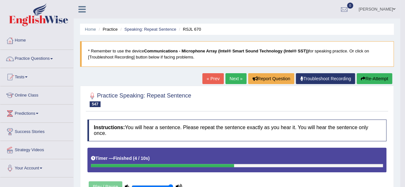
click at [375, 77] on button "Re-Attempt" at bounding box center [374, 78] width 36 height 11
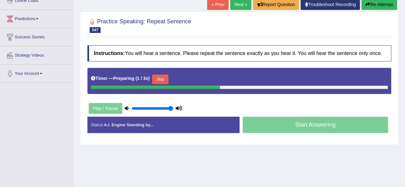
scroll to position [119, 0]
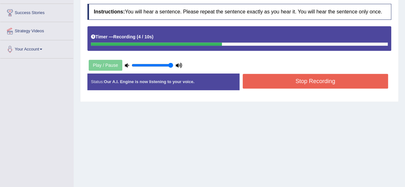
click at [341, 80] on button "Stop Recording" at bounding box center [316, 81] width 146 height 15
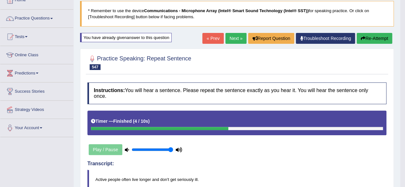
scroll to position [0, 0]
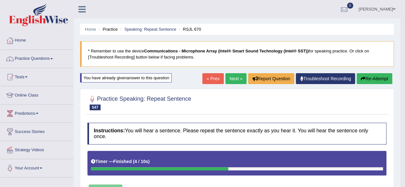
click at [231, 75] on link "Next »" at bounding box center [235, 78] width 21 height 11
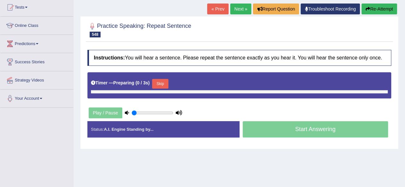
type input "1"
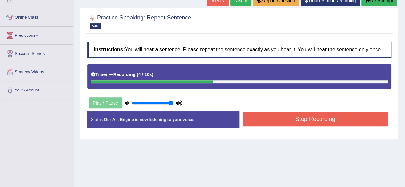
click at [306, 120] on button "Stop Recording" at bounding box center [316, 119] width 146 height 15
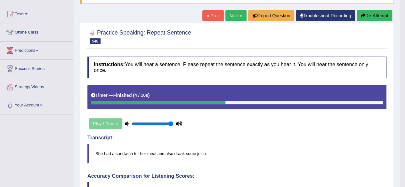
scroll to position [0, 0]
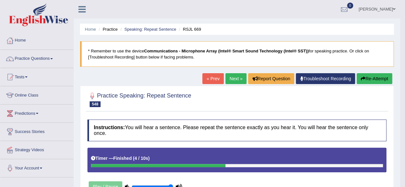
click at [374, 79] on button "Re-Attempt" at bounding box center [374, 78] width 36 height 11
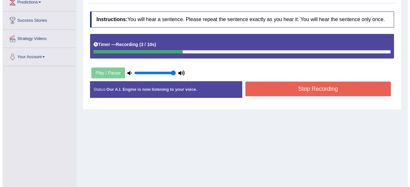
scroll to position [112, 0]
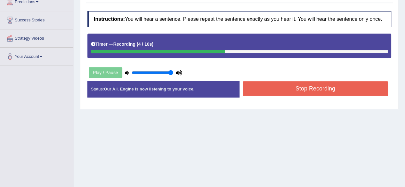
click at [324, 91] on button "Stop Recording" at bounding box center [316, 88] width 146 height 15
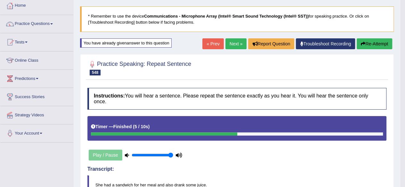
scroll to position [33, 0]
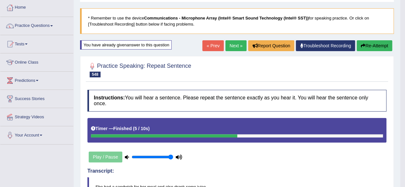
click at [235, 41] on link "Next »" at bounding box center [235, 45] width 21 height 11
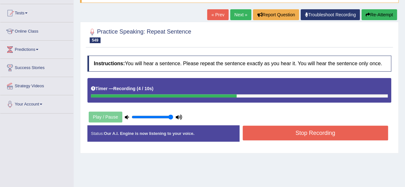
click at [264, 132] on button "Stop Recording" at bounding box center [316, 133] width 146 height 15
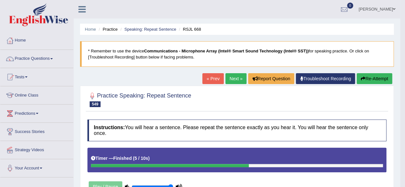
click at [241, 81] on link "Next »" at bounding box center [235, 78] width 21 height 11
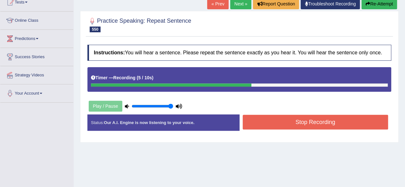
click at [298, 116] on button "Stop Recording" at bounding box center [316, 122] width 146 height 15
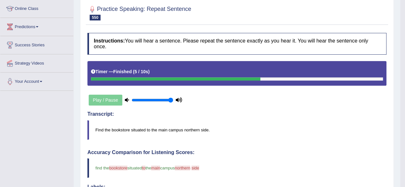
scroll to position [32, 0]
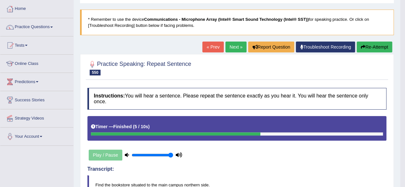
click at [227, 44] on link "Next »" at bounding box center [235, 47] width 21 height 11
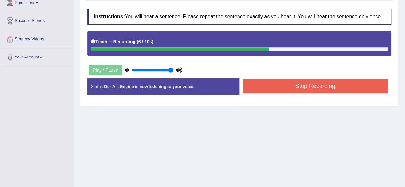
click at [272, 80] on button "Stop Recording" at bounding box center [316, 86] width 146 height 15
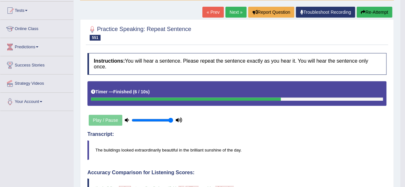
scroll to position [64, 0]
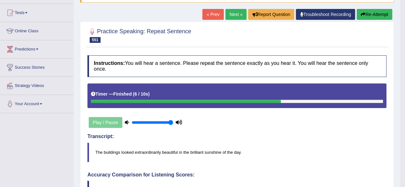
click at [376, 11] on button "Re-Attempt" at bounding box center [374, 14] width 36 height 11
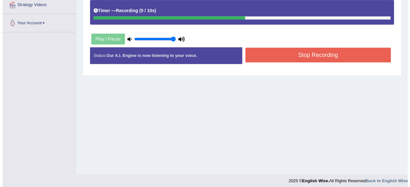
scroll to position [148, 0]
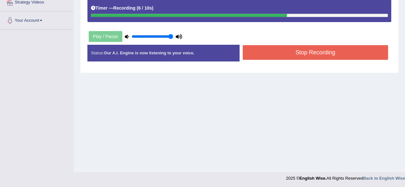
click at [278, 46] on button "Stop Recording" at bounding box center [316, 52] width 146 height 15
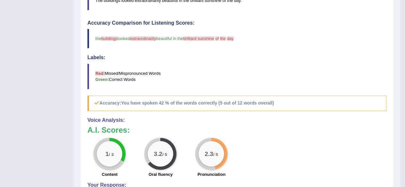
scroll to position [0, 0]
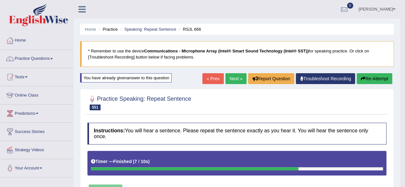
click at [375, 76] on button "Re-Attempt" at bounding box center [374, 78] width 36 height 11
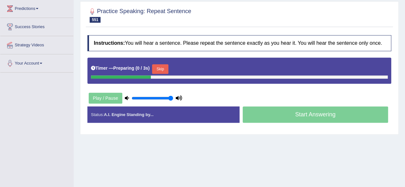
scroll to position [105, 0]
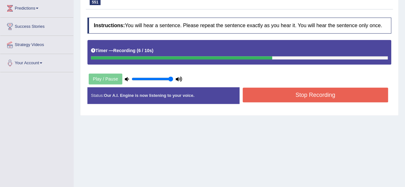
click at [271, 92] on button "Stop Recording" at bounding box center [316, 95] width 146 height 15
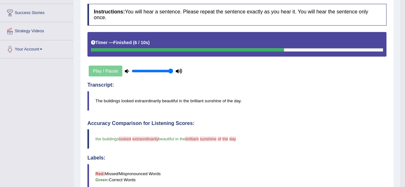
scroll to position [0, 0]
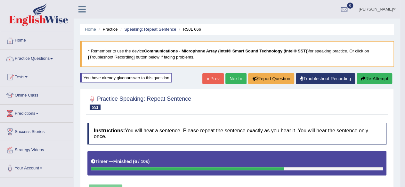
click at [366, 79] on button "Re-Attempt" at bounding box center [374, 78] width 36 height 11
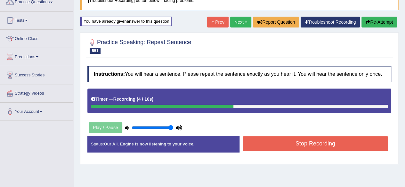
click at [289, 146] on button "Stop Recording" at bounding box center [316, 143] width 146 height 15
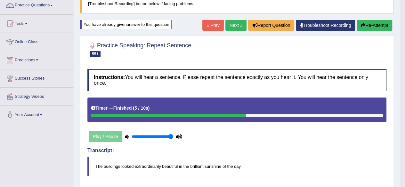
scroll to position [37, 0]
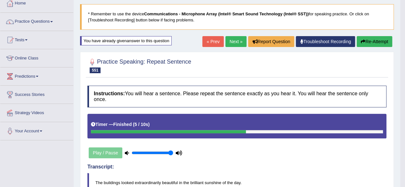
click at [232, 40] on link "Next »" at bounding box center [235, 41] width 21 height 11
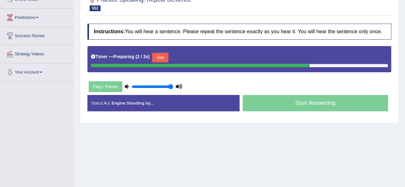
click at [191, 91] on div "Instructions: You will hear a sentence. Please repeat the sentence exactly as y…" at bounding box center [239, 69] width 307 height 99
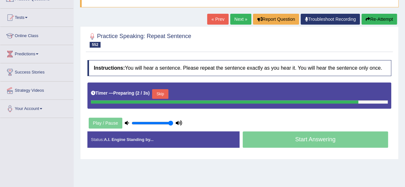
scroll to position [58, 0]
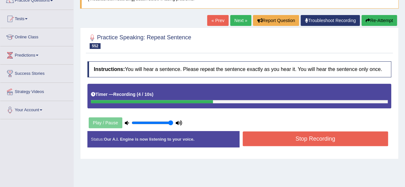
click at [262, 139] on button "Stop Recording" at bounding box center [316, 139] width 146 height 15
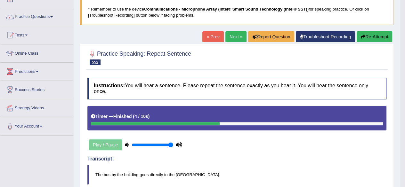
scroll to position [0, 0]
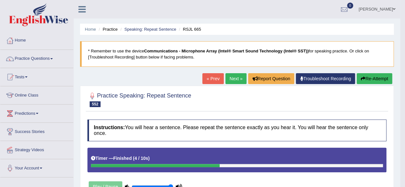
click at [227, 78] on link "Next »" at bounding box center [235, 78] width 21 height 11
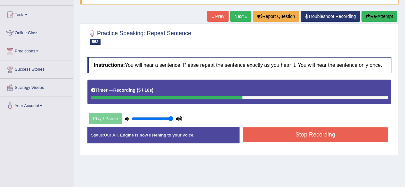
scroll to position [63, 0]
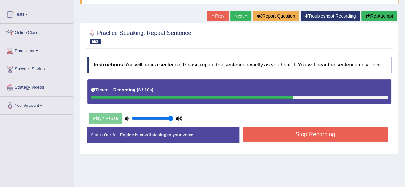
click at [291, 131] on button "Stop Recording" at bounding box center [316, 134] width 146 height 15
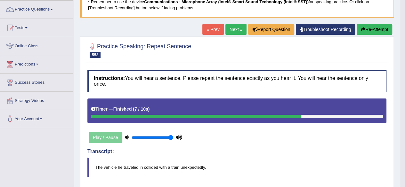
scroll to position [46, 0]
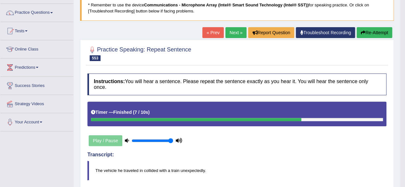
click at [366, 31] on button "Re-Attempt" at bounding box center [374, 32] width 36 height 11
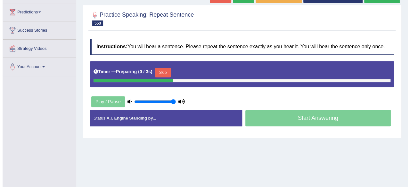
scroll to position [102, 0]
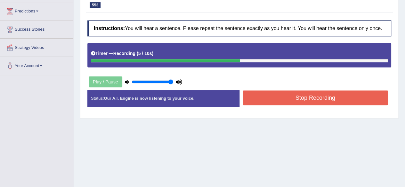
click at [257, 94] on button "Stop Recording" at bounding box center [316, 98] width 146 height 15
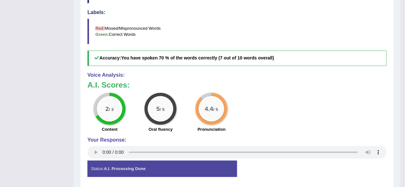
scroll to position [18, 0]
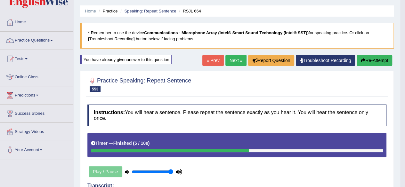
click at [232, 60] on link "Next »" at bounding box center [235, 60] width 21 height 11
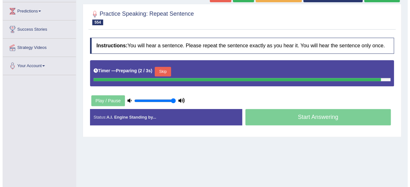
scroll to position [103, 0]
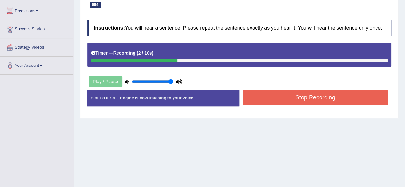
click at [283, 99] on button "Stop Recording" at bounding box center [316, 97] width 146 height 15
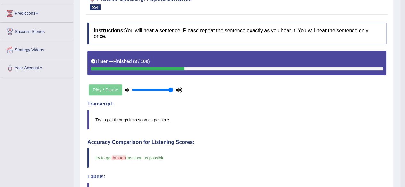
scroll to position [0, 0]
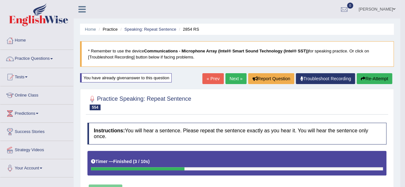
click at [228, 80] on link "Next »" at bounding box center [235, 78] width 21 height 11
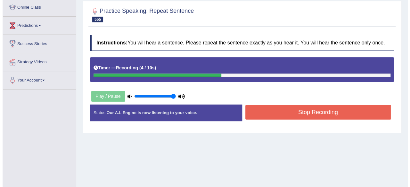
scroll to position [88, 0]
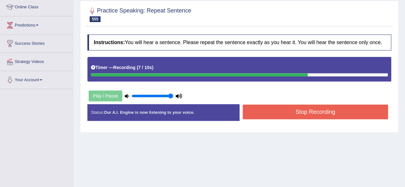
click at [305, 108] on button "Stop Recording" at bounding box center [316, 112] width 146 height 15
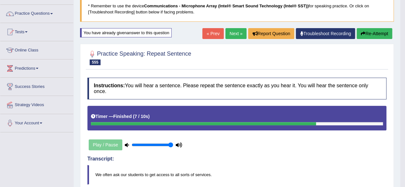
scroll to position [45, 0]
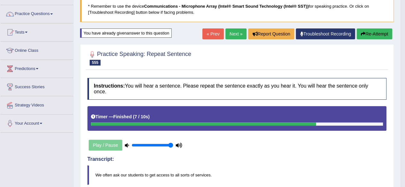
click at [237, 33] on link "Next »" at bounding box center [235, 33] width 21 height 11
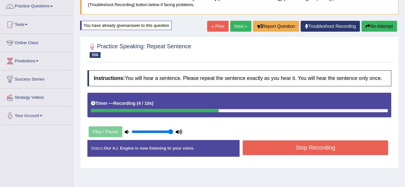
click at [273, 144] on button "Stop Recording" at bounding box center [316, 147] width 146 height 15
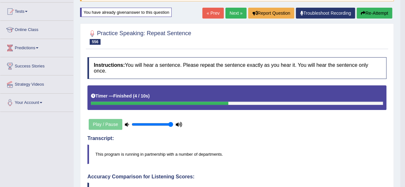
scroll to position [66, 0]
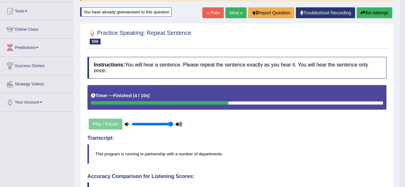
click at [273, 144] on blockquote "This program is running in partnership with a number of departments." at bounding box center [236, 154] width 299 height 20
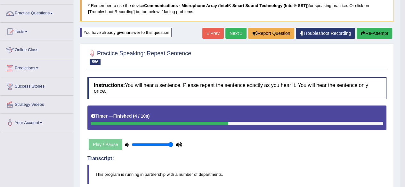
scroll to position [0, 0]
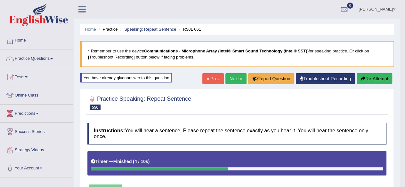
click at [228, 79] on link "Next »" at bounding box center [235, 78] width 21 height 11
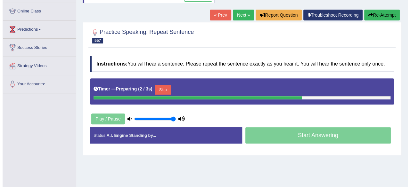
scroll to position [84, 0]
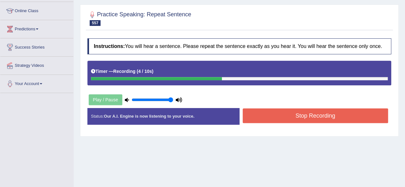
click at [288, 111] on button "Stop Recording" at bounding box center [316, 115] width 146 height 15
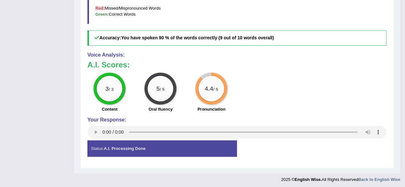
scroll to position [0, 0]
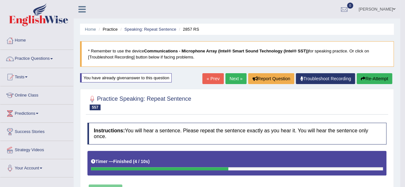
click at [230, 75] on link "Next »" at bounding box center [235, 78] width 21 height 11
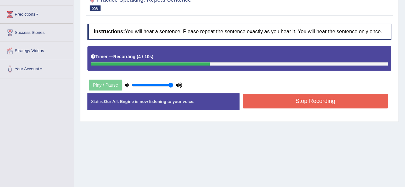
click at [265, 95] on button "Stop Recording" at bounding box center [316, 101] width 146 height 15
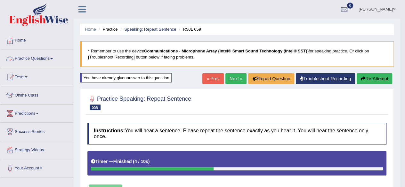
click at [49, 52] on link "Practice Questions" at bounding box center [36, 58] width 73 height 16
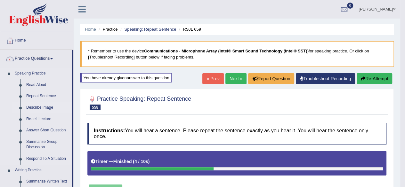
click at [42, 107] on link "Describe Image" at bounding box center [47, 108] width 48 height 12
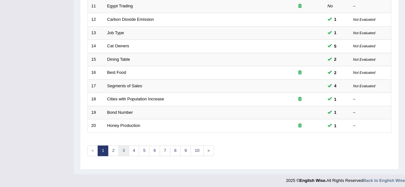
click at [123, 148] on link "3" at bounding box center [123, 151] width 11 height 11
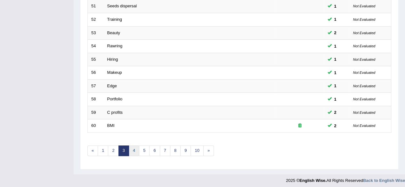
click at [137, 149] on link "4" at bounding box center [134, 151] width 11 height 11
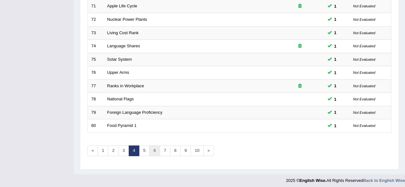
click at [152, 146] on link "6" at bounding box center [154, 151] width 11 height 11
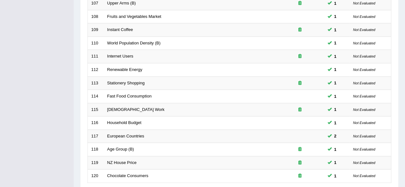
scroll to position [233, 0]
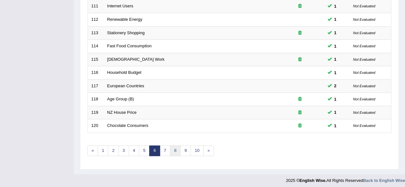
click at [170, 146] on link "8" at bounding box center [175, 151] width 11 height 11
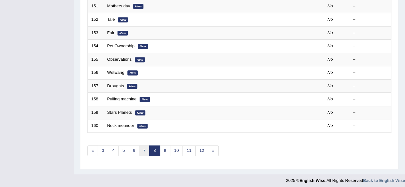
click at [144, 148] on link "7" at bounding box center [144, 151] width 11 height 11
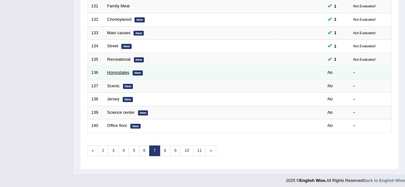
click at [116, 72] on link "Homostates" at bounding box center [118, 72] width 22 height 5
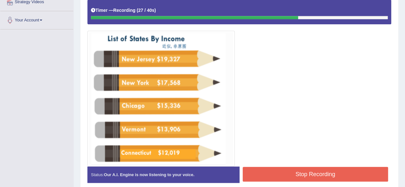
scroll to position [148, 0]
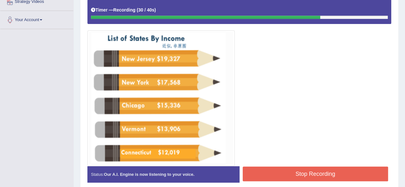
click at [281, 173] on button "Stop Recording" at bounding box center [316, 174] width 146 height 15
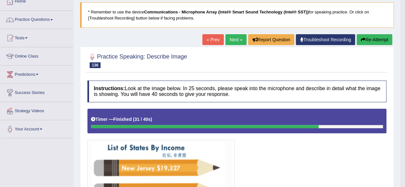
scroll to position [0, 0]
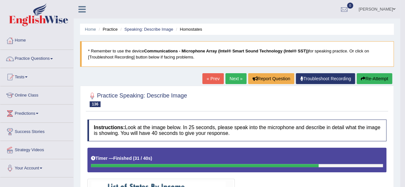
click at [229, 76] on link "Next »" at bounding box center [235, 78] width 21 height 11
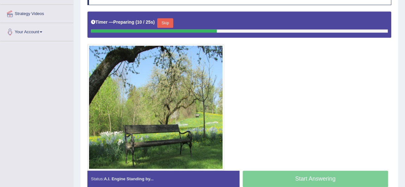
scroll to position [137, 0]
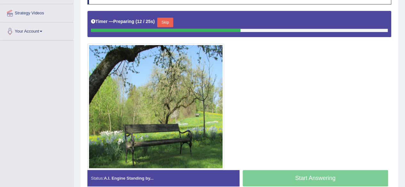
drag, startPoint x: 242, startPoint y: 122, endPoint x: 224, endPoint y: 126, distance: 18.4
click at [224, 126] on div at bounding box center [239, 90] width 304 height 159
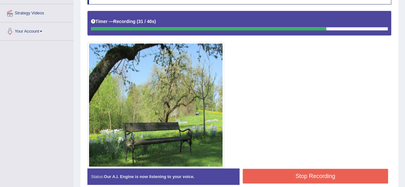
click at [269, 169] on button "Stop Recording" at bounding box center [316, 176] width 146 height 15
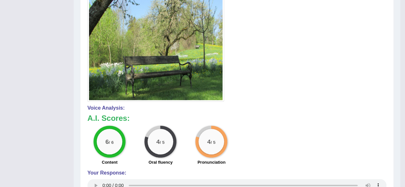
scroll to position [0, 0]
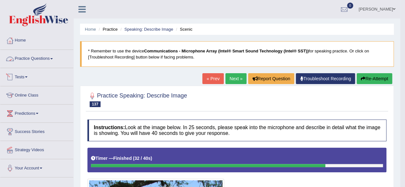
click at [43, 64] on link "Practice Questions" at bounding box center [36, 58] width 73 height 16
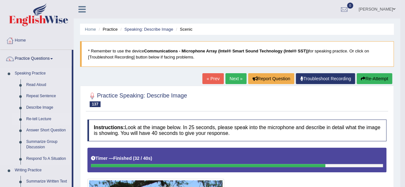
click at [48, 117] on link "Re-tell Lecture" at bounding box center [47, 120] width 48 height 12
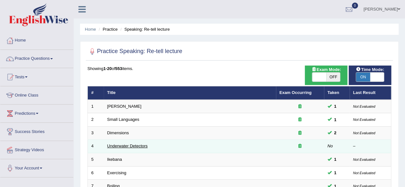
click at [136, 146] on link "Underwater Detectors" at bounding box center [127, 146] width 40 height 5
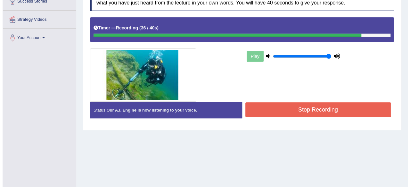
scroll to position [131, 0]
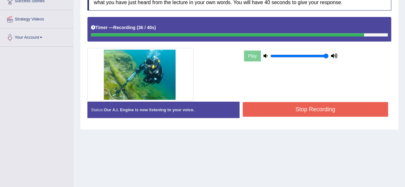
click at [279, 109] on button "Stop Recording" at bounding box center [316, 109] width 146 height 15
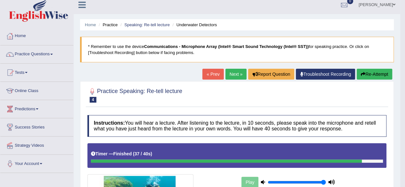
scroll to position [0, 0]
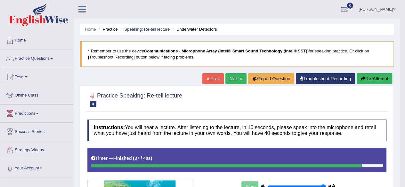
click at [235, 77] on link "Next »" at bounding box center [235, 78] width 21 height 11
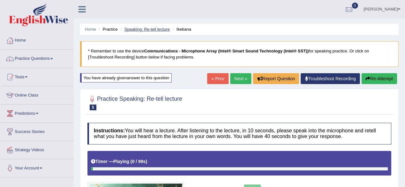
click at [150, 28] on link "Speaking: Re-tell lecture" at bounding box center [146, 29] width 45 height 5
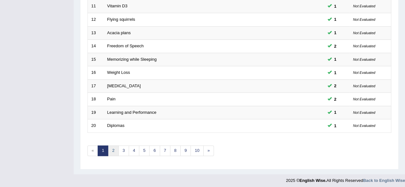
click at [115, 148] on link "2" at bounding box center [113, 151] width 11 height 11
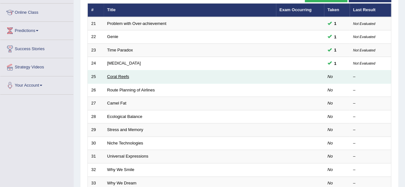
click at [123, 77] on link "Coral Reefs" at bounding box center [118, 76] width 22 height 5
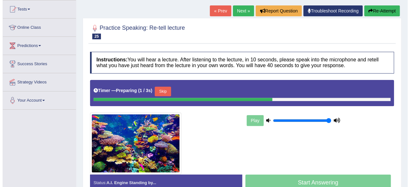
scroll to position [68, 0]
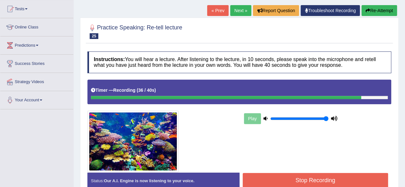
click at [278, 176] on button "Stop Recording" at bounding box center [316, 180] width 146 height 15
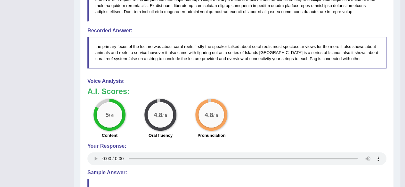
scroll to position [0, 0]
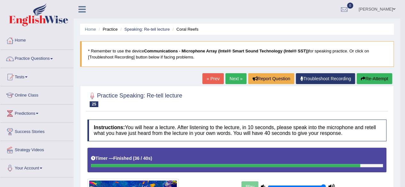
click at [239, 76] on link "Next »" at bounding box center [235, 78] width 21 height 11
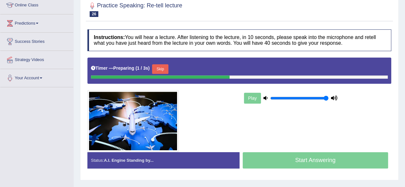
scroll to position [92, 0]
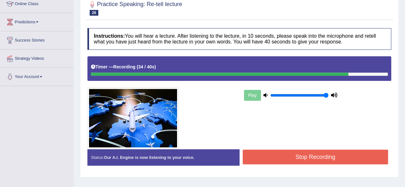
click at [213, 135] on div at bounding box center [161, 118] width 155 height 62
drag, startPoint x: 0, startPoint y: 0, endPoint x: 213, endPoint y: 135, distance: 252.1
click at [213, 135] on div at bounding box center [161, 118] width 155 height 62
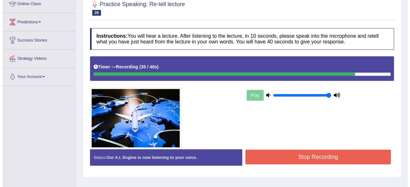
scroll to position [115, 0]
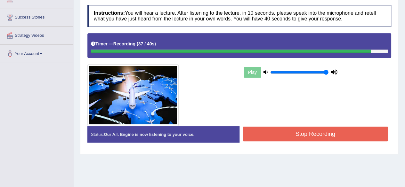
click at [278, 137] on button "Stop Recording" at bounding box center [316, 134] width 146 height 15
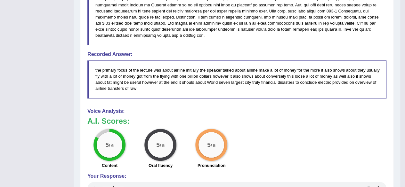
scroll to position [0, 0]
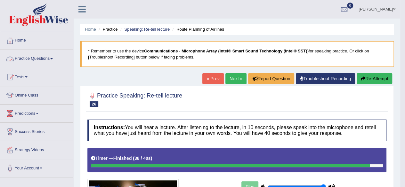
click at [44, 57] on link "Practice Questions" at bounding box center [36, 58] width 73 height 16
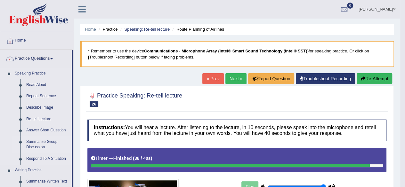
click at [38, 142] on link "Summarize Group Discussion" at bounding box center [47, 144] width 48 height 17
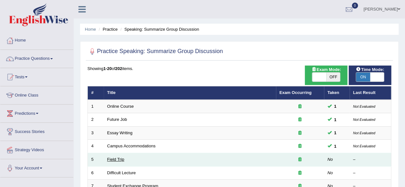
click at [117, 158] on link "Field Trip" at bounding box center [115, 159] width 17 height 5
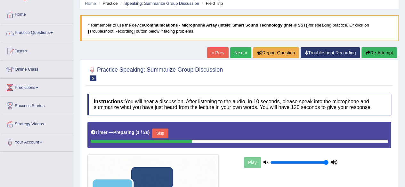
scroll to position [86, 0]
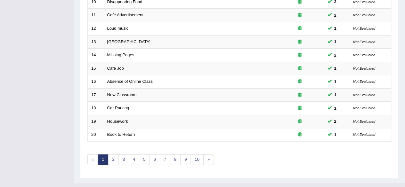
scroll to position [233, 0]
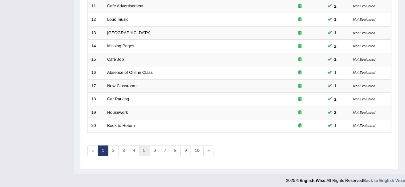
click at [145, 146] on link "5" at bounding box center [144, 151] width 11 height 11
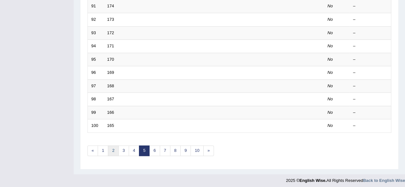
click at [113, 150] on link "2" at bounding box center [113, 151] width 11 height 11
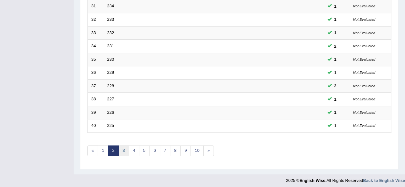
click at [122, 151] on link "3" at bounding box center [123, 151] width 11 height 11
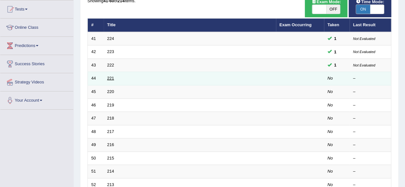
click at [110, 78] on link "221" at bounding box center [110, 78] width 7 height 5
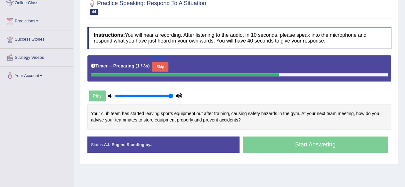
scroll to position [93, 0]
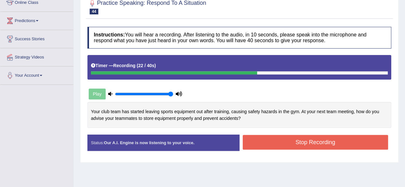
click at [269, 137] on button "Stop Recording" at bounding box center [316, 142] width 146 height 15
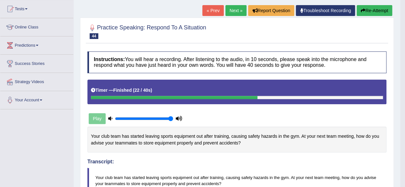
scroll to position [31, 0]
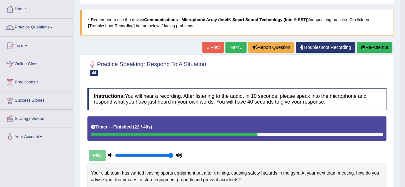
click at [232, 44] on link "Next »" at bounding box center [235, 47] width 21 height 11
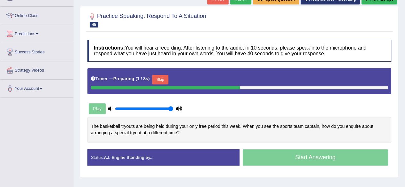
scroll to position [80, 0]
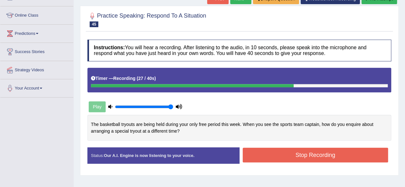
click at [265, 154] on button "Stop Recording" at bounding box center [316, 155] width 146 height 15
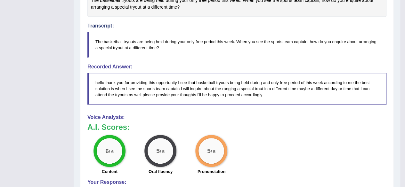
scroll to position [0, 0]
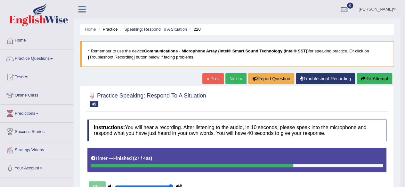
click at [237, 82] on link "Next »" at bounding box center [235, 78] width 21 height 11
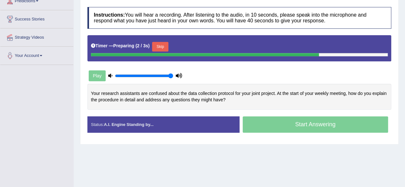
scroll to position [111, 0]
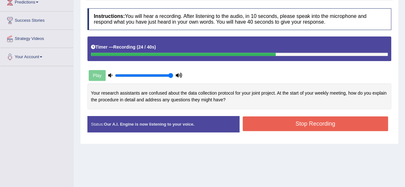
click at [271, 126] on button "Stop Recording" at bounding box center [316, 123] width 146 height 15
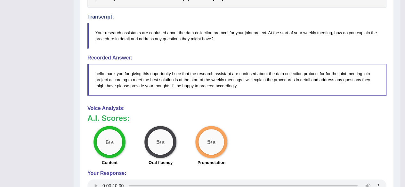
scroll to position [0, 0]
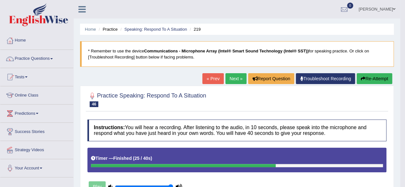
click at [225, 82] on link "Next »" at bounding box center [235, 78] width 21 height 11
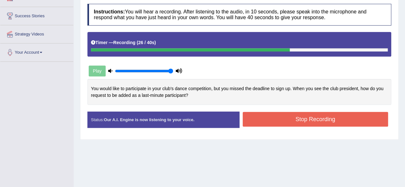
click at [266, 116] on button "Stop Recording" at bounding box center [316, 119] width 146 height 15
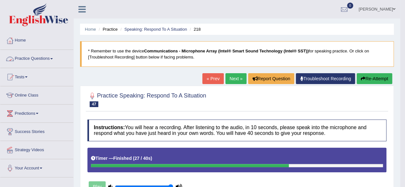
click at [45, 58] on link "Practice Questions" at bounding box center [36, 58] width 73 height 16
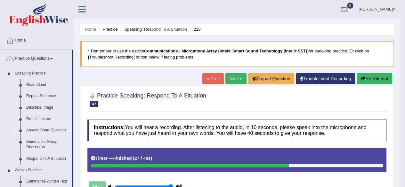
click at [35, 129] on link "Answer Short Question" at bounding box center [47, 131] width 48 height 12
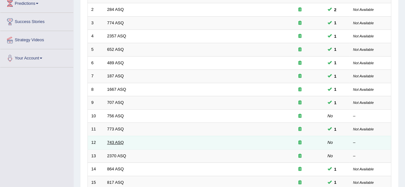
click at [119, 141] on link "743 ASQ" at bounding box center [115, 142] width 17 height 5
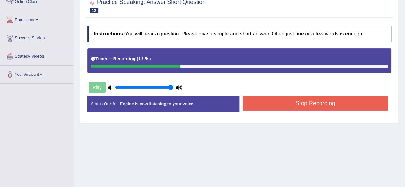
click at [298, 104] on button "Stop Recording" at bounding box center [316, 103] width 146 height 15
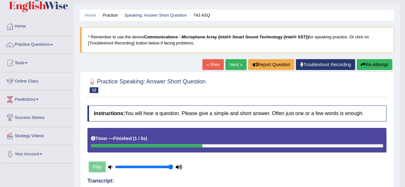
scroll to position [13, 0]
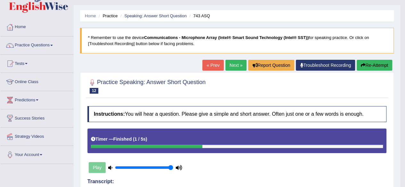
click at [376, 65] on button "Re-Attempt" at bounding box center [374, 65] width 36 height 11
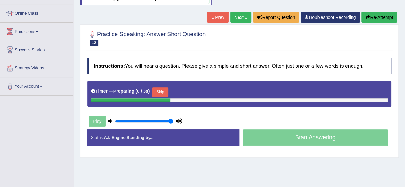
scroll to position [83, 0]
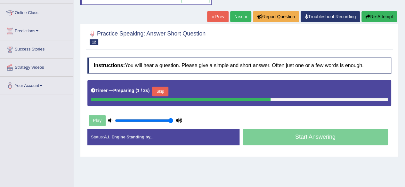
click at [159, 92] on button "Skip" at bounding box center [160, 92] width 16 height 10
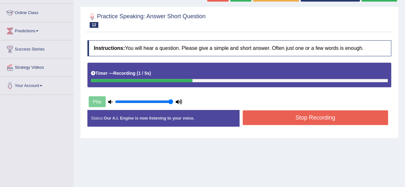
click at [286, 112] on button "Stop Recording" at bounding box center [316, 117] width 146 height 15
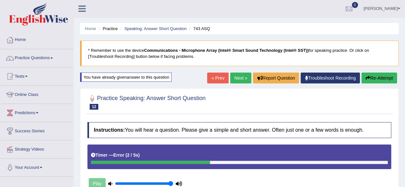
scroll to position [0, 0]
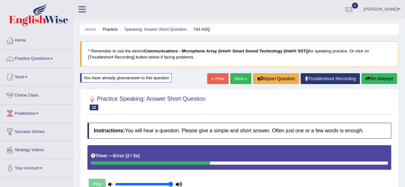
click at [236, 81] on link "Next »" at bounding box center [240, 78] width 21 height 11
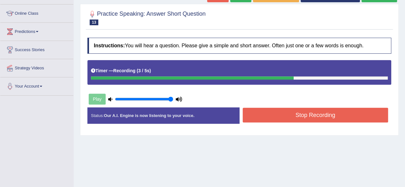
click at [257, 118] on button "Stop Recording" at bounding box center [316, 115] width 146 height 15
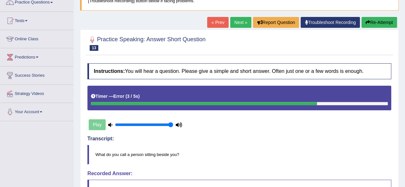
scroll to position [56, 0]
click at [371, 23] on button "Re-Attempt" at bounding box center [379, 22] width 36 height 11
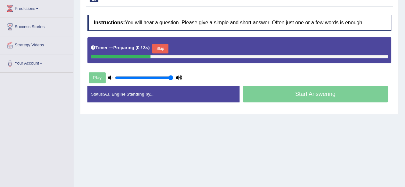
scroll to position [106, 0]
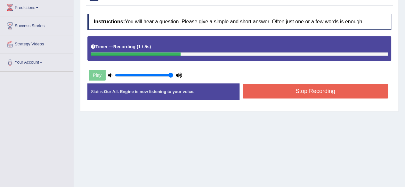
click at [280, 93] on button "Stop Recording" at bounding box center [316, 91] width 146 height 15
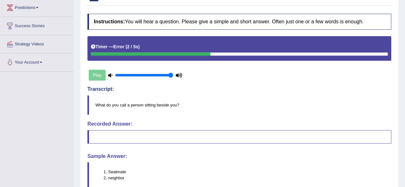
scroll to position [0, 0]
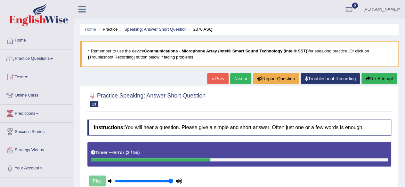
click at [237, 78] on link "Next »" at bounding box center [240, 78] width 21 height 11
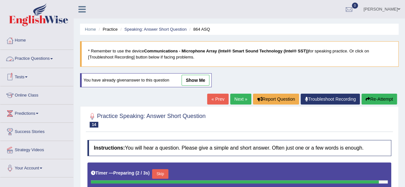
click at [38, 55] on link "Practice Questions" at bounding box center [36, 58] width 73 height 16
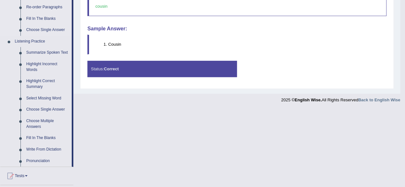
scroll to position [244, 0]
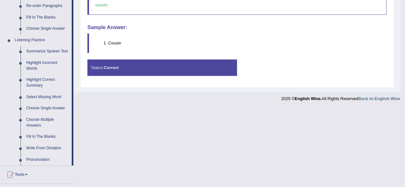
click at [62, 51] on link "Summarize Spoken Text" at bounding box center [47, 52] width 48 height 12
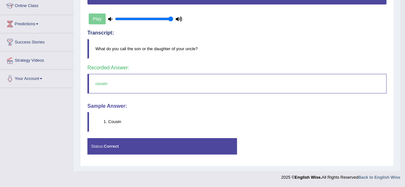
scroll to position [99, 0]
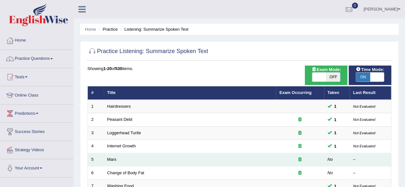
click at [115, 156] on td "Mars" at bounding box center [190, 159] width 172 height 13
click at [113, 157] on link "Mars" at bounding box center [111, 159] width 9 height 5
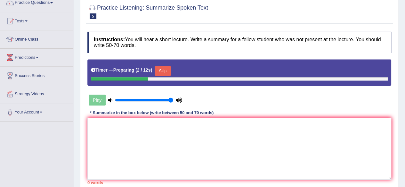
scroll to position [57, 0]
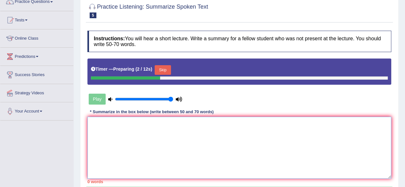
click at [113, 157] on textarea at bounding box center [239, 148] width 304 height 62
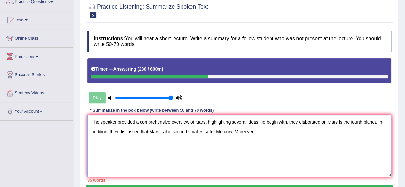
click at [319, 121] on textarea "The speaker provided a comprehensive overview of Mars, highlighting several ide…" at bounding box center [239, 146] width 304 height 62
click at [272, 135] on textarea "The speaker provided a comprehensive overview of Mars, highlighting several ide…" at bounding box center [239, 146] width 304 height 62
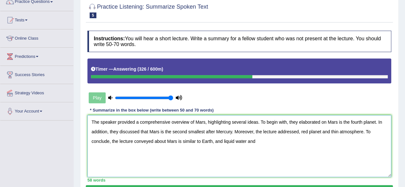
drag, startPoint x: 223, startPoint y: 141, endPoint x: 215, endPoint y: 141, distance: 8.0
click at [215, 141] on textarea "The speaker provided a comprehensive overview of Mars, highlighting several ide…" at bounding box center [239, 146] width 304 height 62
click at [248, 140] on textarea "The speaker provided a comprehensive overview of Mars, highlighting several ide…" at bounding box center [239, 146] width 304 height 62
click at [320, 122] on textarea "The speaker provided a comprehensive overview of Mars, highlighting several ide…" at bounding box center [239, 146] width 304 height 62
click at [378, 123] on textarea "The speaker provided a comprehensive overview of Mars, highlighting several ide…" at bounding box center [239, 146] width 304 height 62
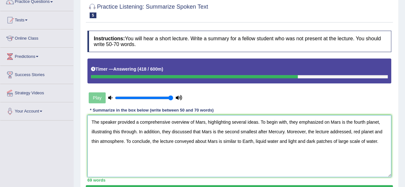
click at [378, 121] on textarea "The speaker provided a comprehensive overview of Mars, highlighting several ide…" at bounding box center [239, 146] width 304 height 62
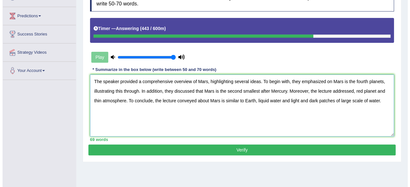
scroll to position [98, 0]
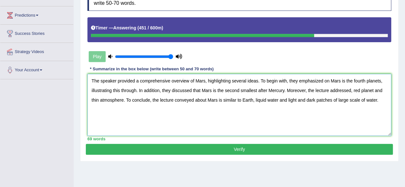
type textarea "The speaker provided a comprehensive overview of Mars, highlighting several ide…"
click at [138, 144] on button "Verify" at bounding box center [239, 149] width 307 height 11
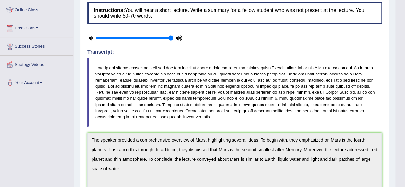
scroll to position [0, 0]
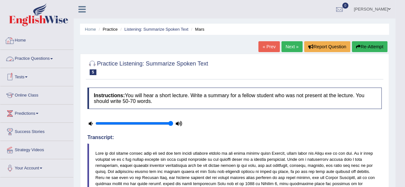
click at [38, 58] on link "Practice Questions" at bounding box center [36, 58] width 73 height 16
